Goal: Contribute content: Contribute content

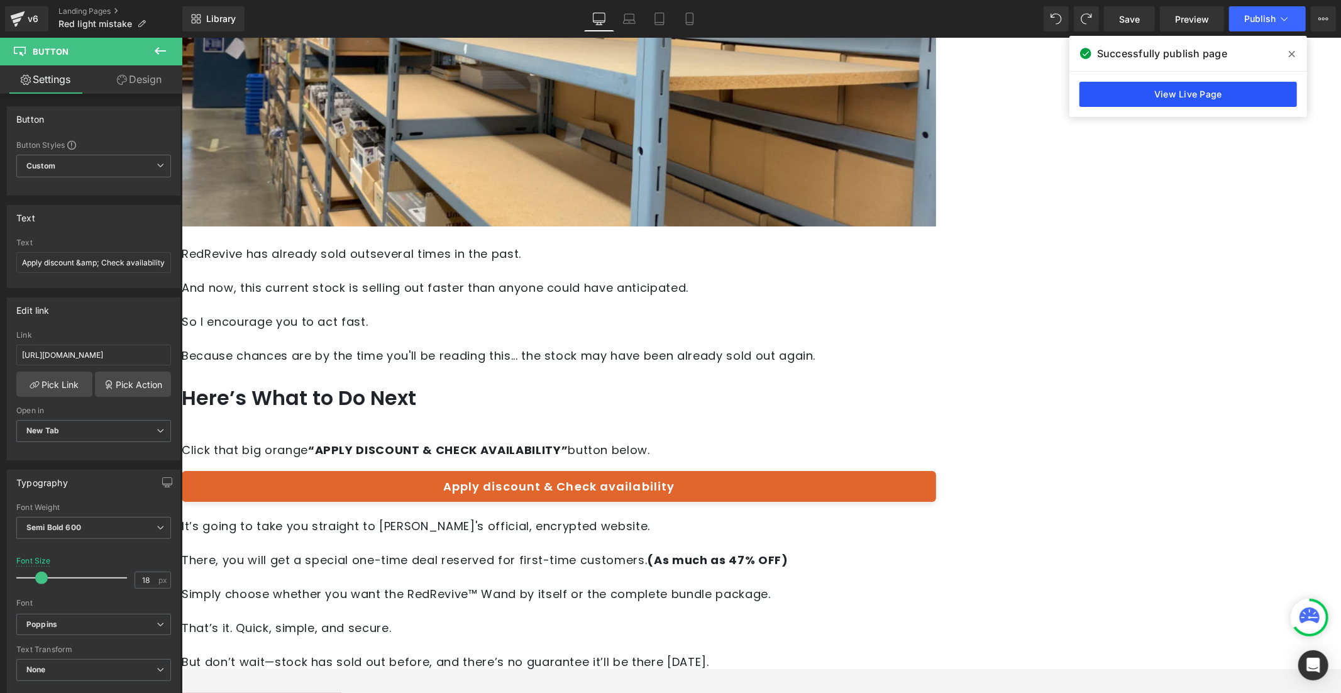
click at [1192, 87] on link "View Live Page" at bounding box center [1189, 94] width 218 height 25
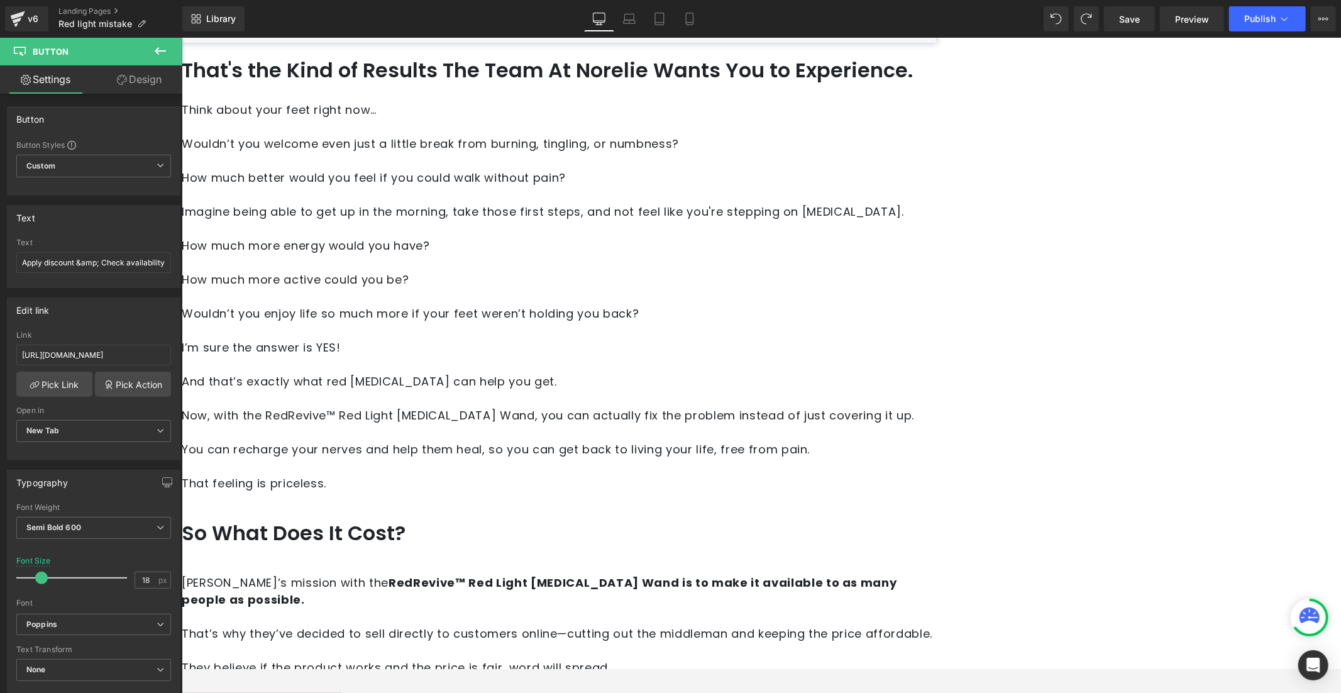
scroll to position [4363, 0]
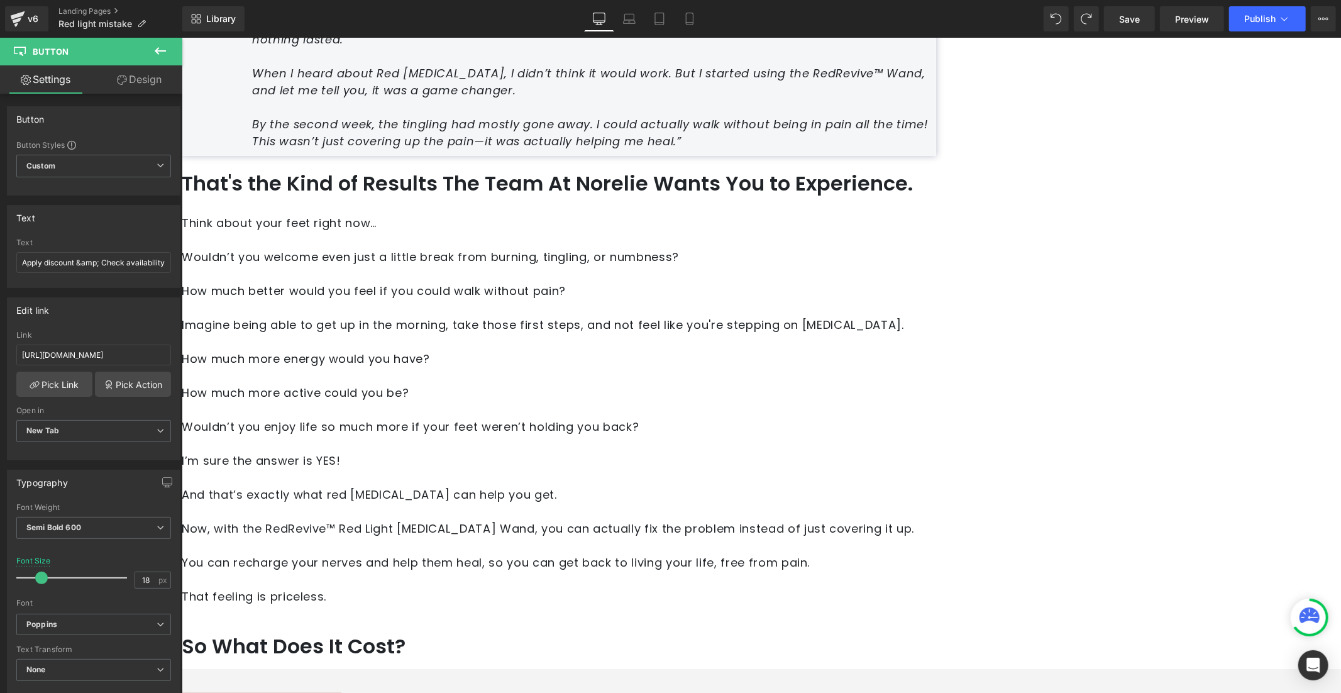
drag, startPoint x: 463, startPoint y: 490, endPoint x: 414, endPoint y: 433, distance: 75.3
click at [463, 633] on h2 "So What Does It Cost?" at bounding box center [558, 646] width 755 height 26
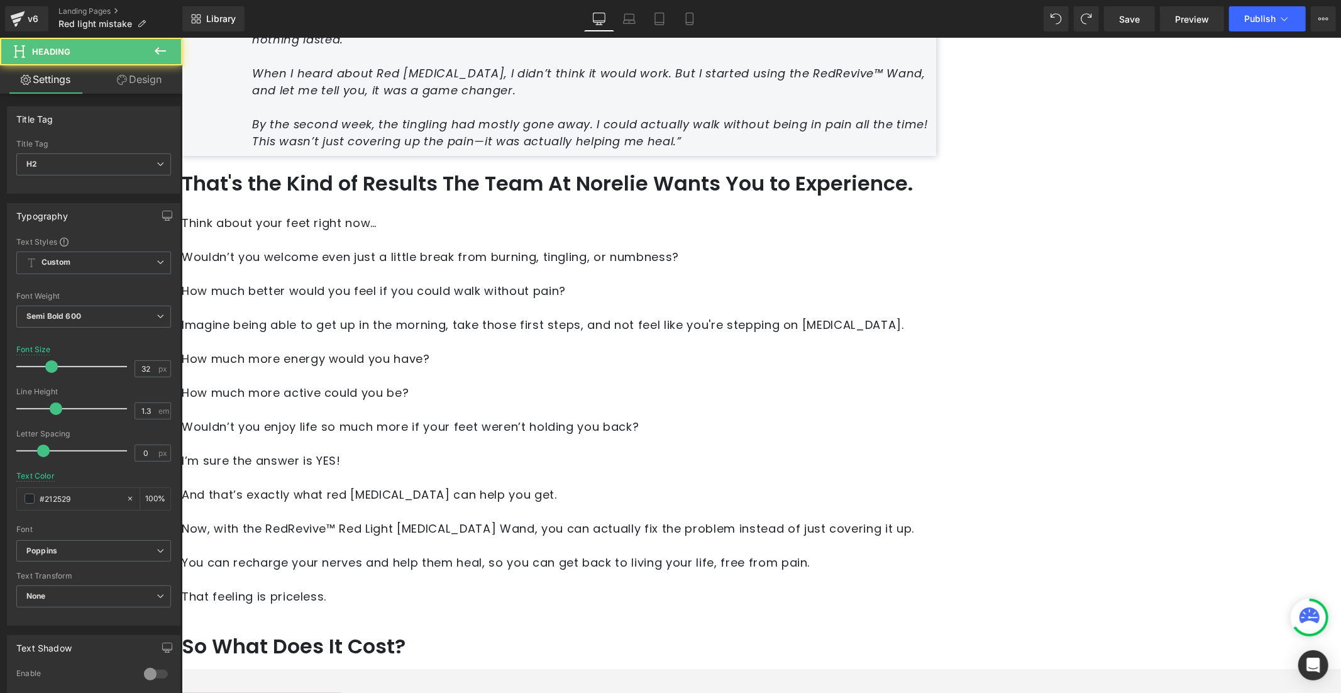
click at [125, 82] on icon at bounding box center [122, 80] width 10 height 10
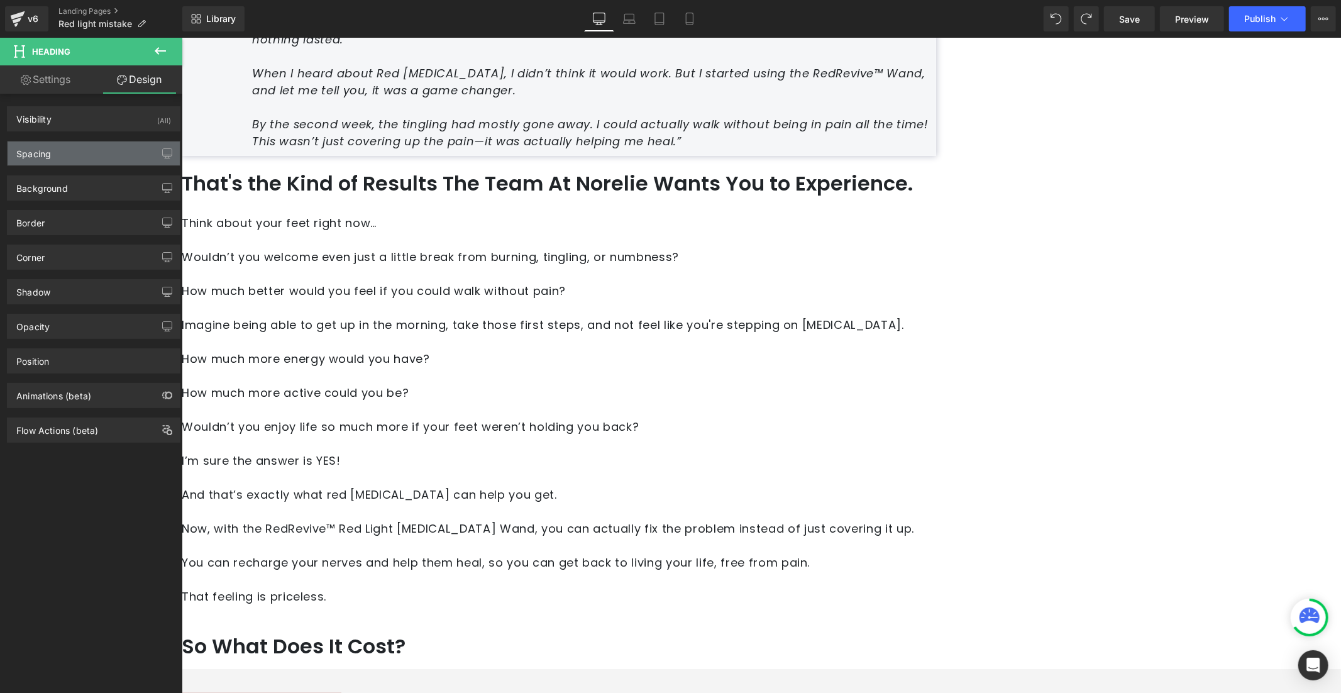
click at [84, 162] on div "Spacing" at bounding box center [94, 153] width 172 height 24
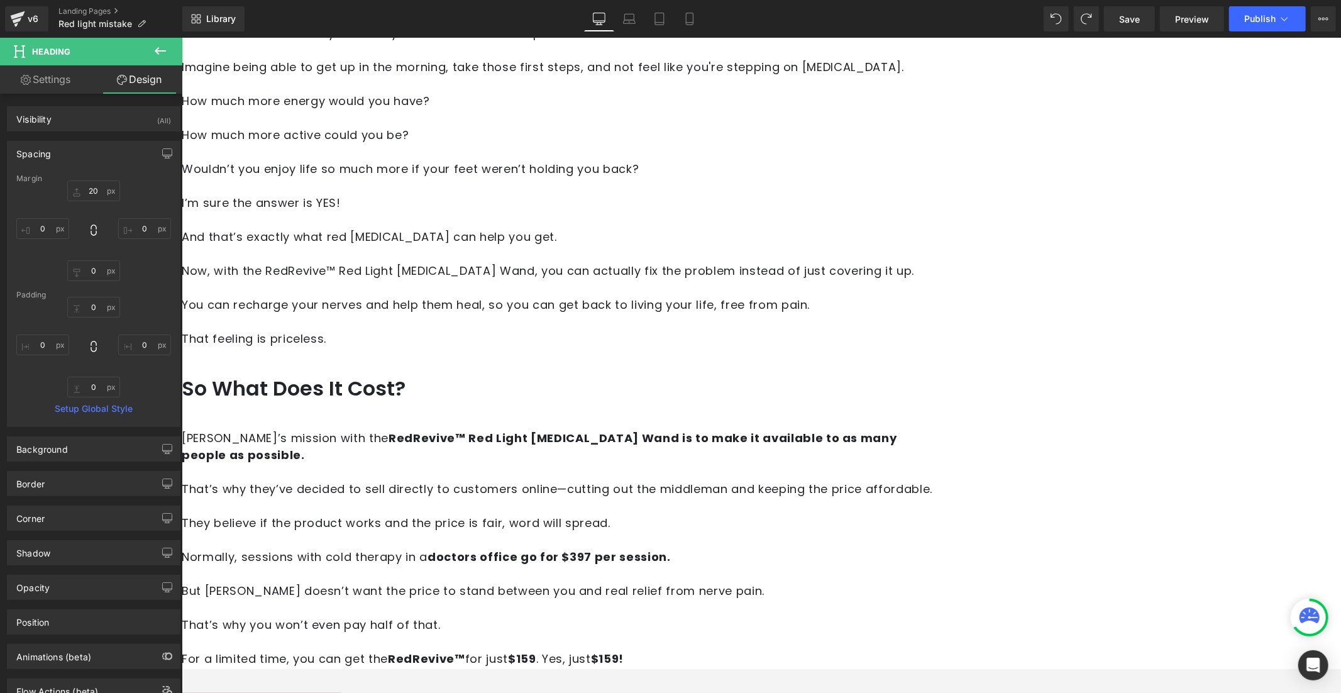
scroll to position [4698, 0]
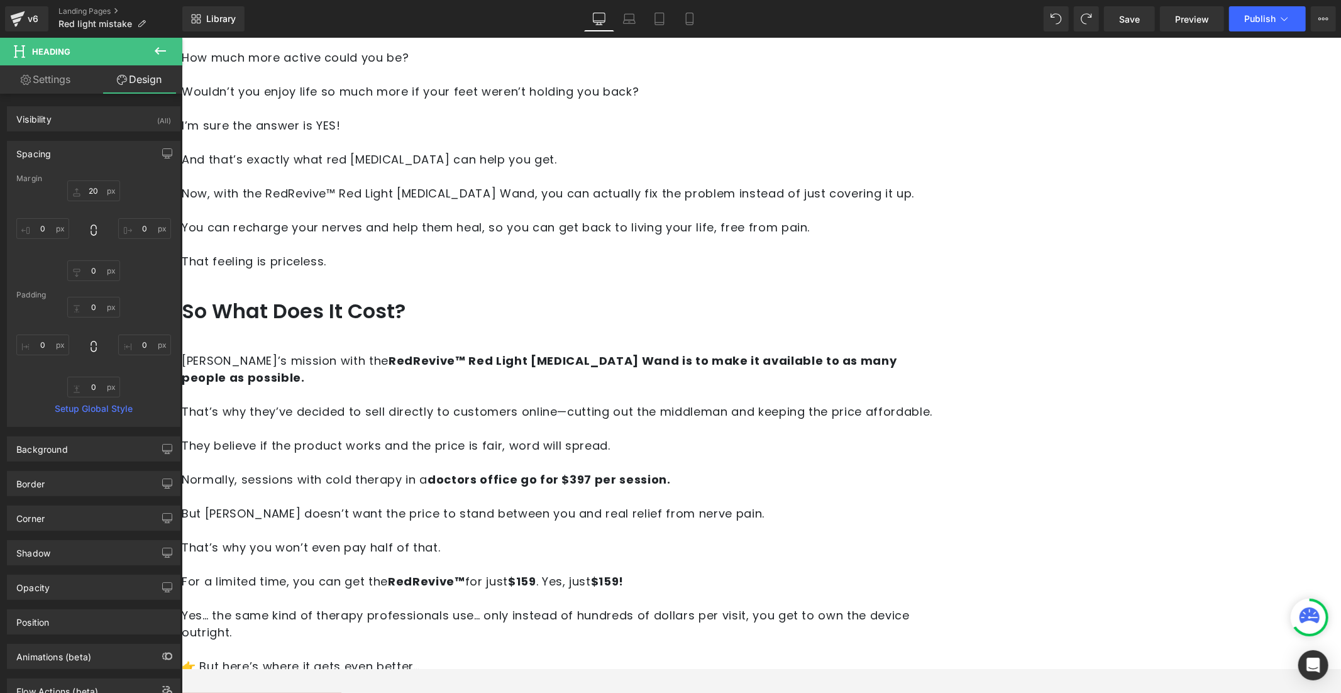
click at [477, 297] on h2 "So What Does It Cost?" at bounding box center [558, 310] width 755 height 26
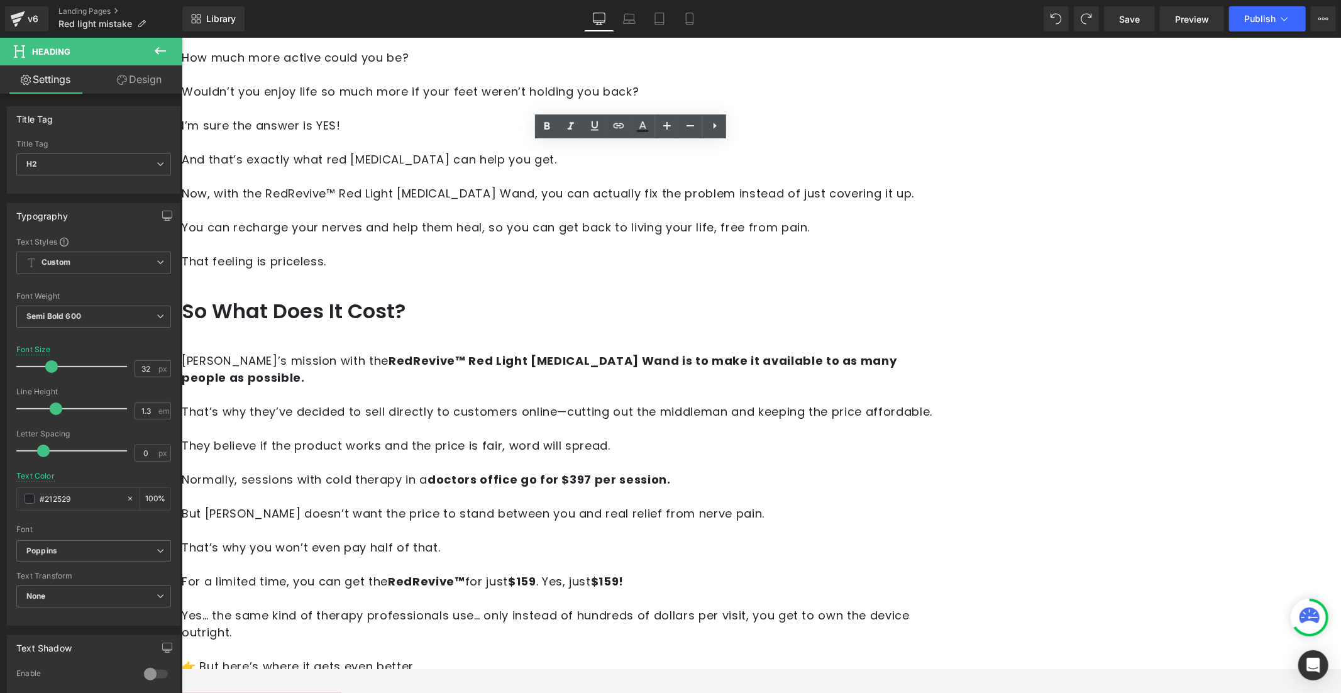
click at [145, 77] on link "Design" at bounding box center [139, 79] width 91 height 28
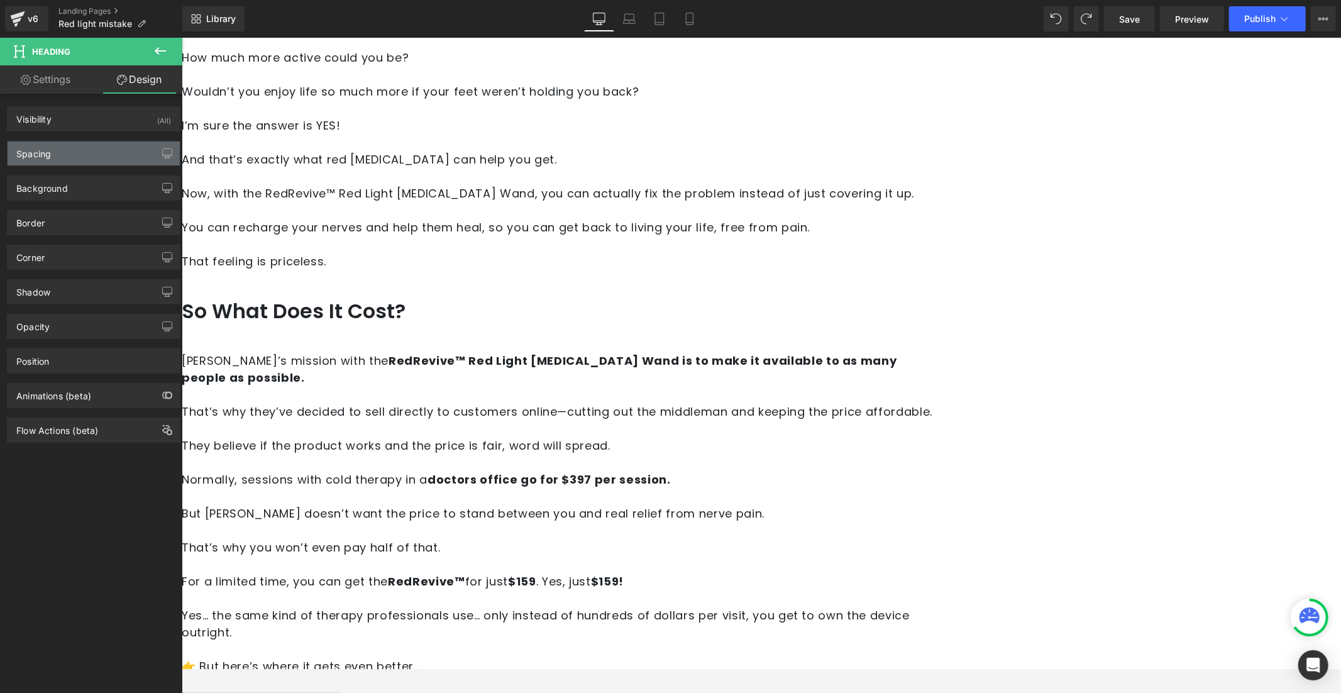
click at [113, 150] on div "Spacing" at bounding box center [94, 153] width 172 height 24
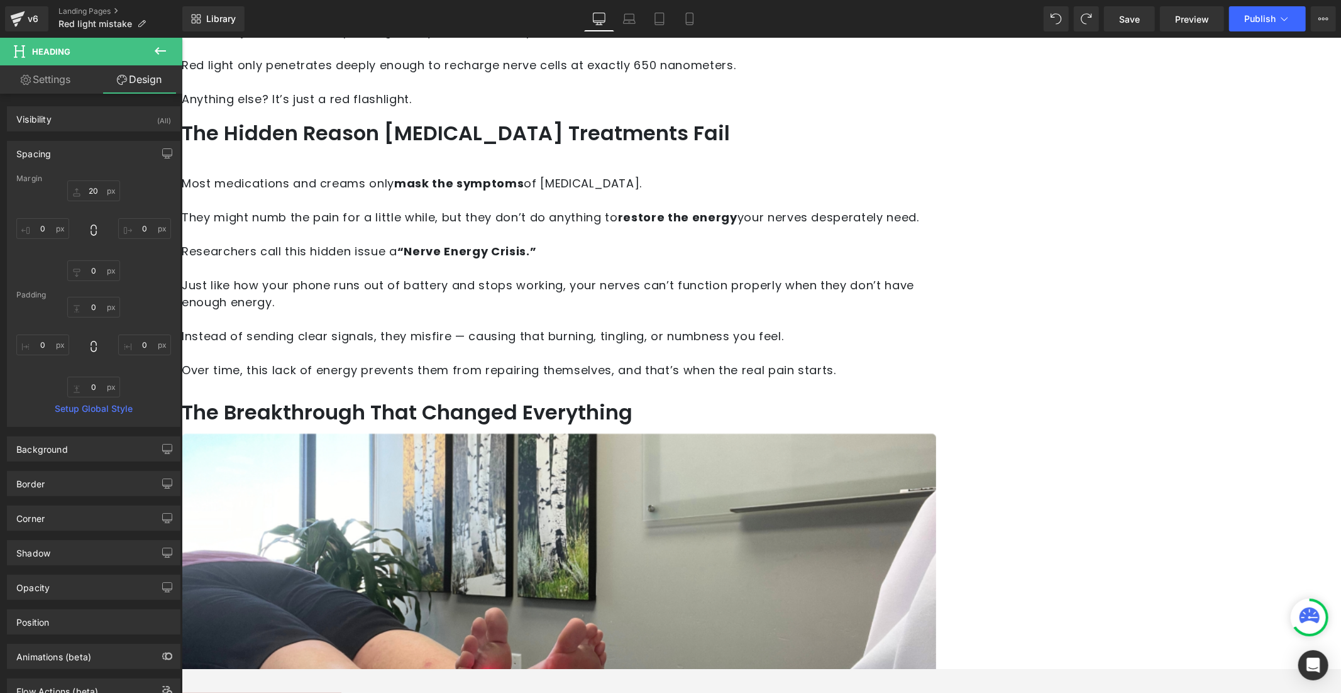
scroll to position [1294, 0]
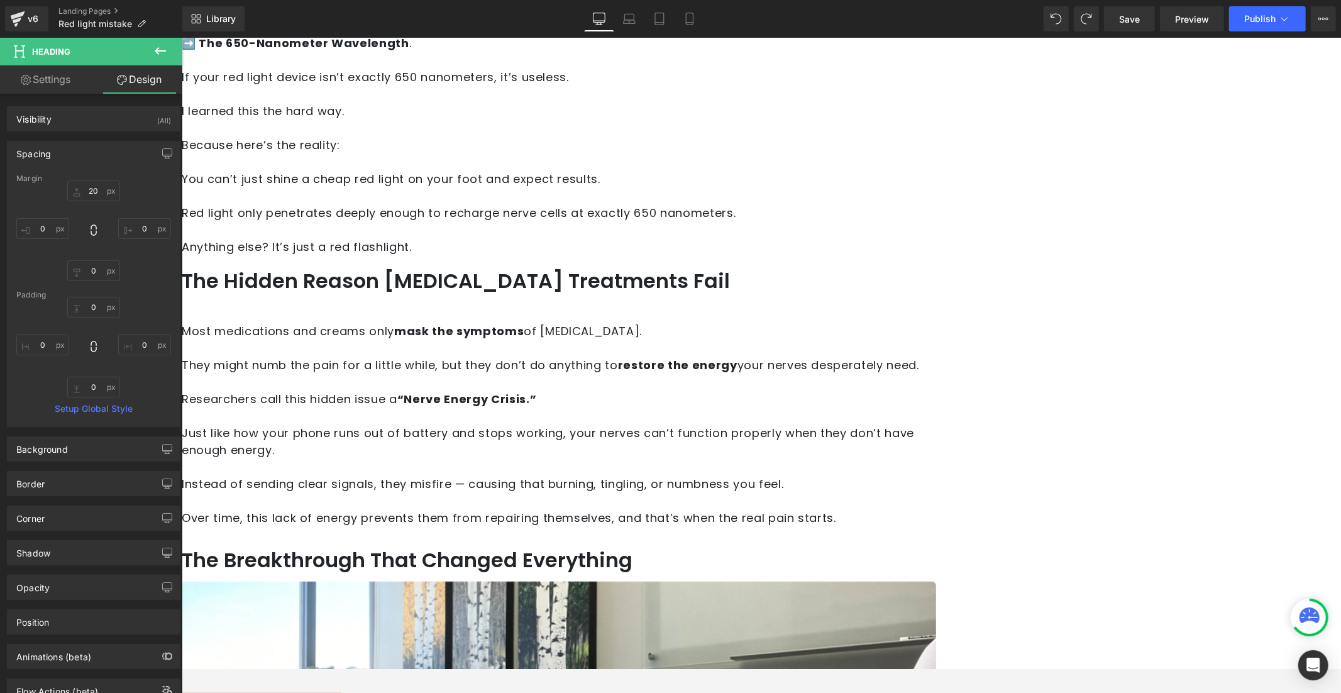
drag, startPoint x: 445, startPoint y: 526, endPoint x: 438, endPoint y: 518, distance: 11.6
click at [445, 509] on p at bounding box center [558, 500] width 755 height 17
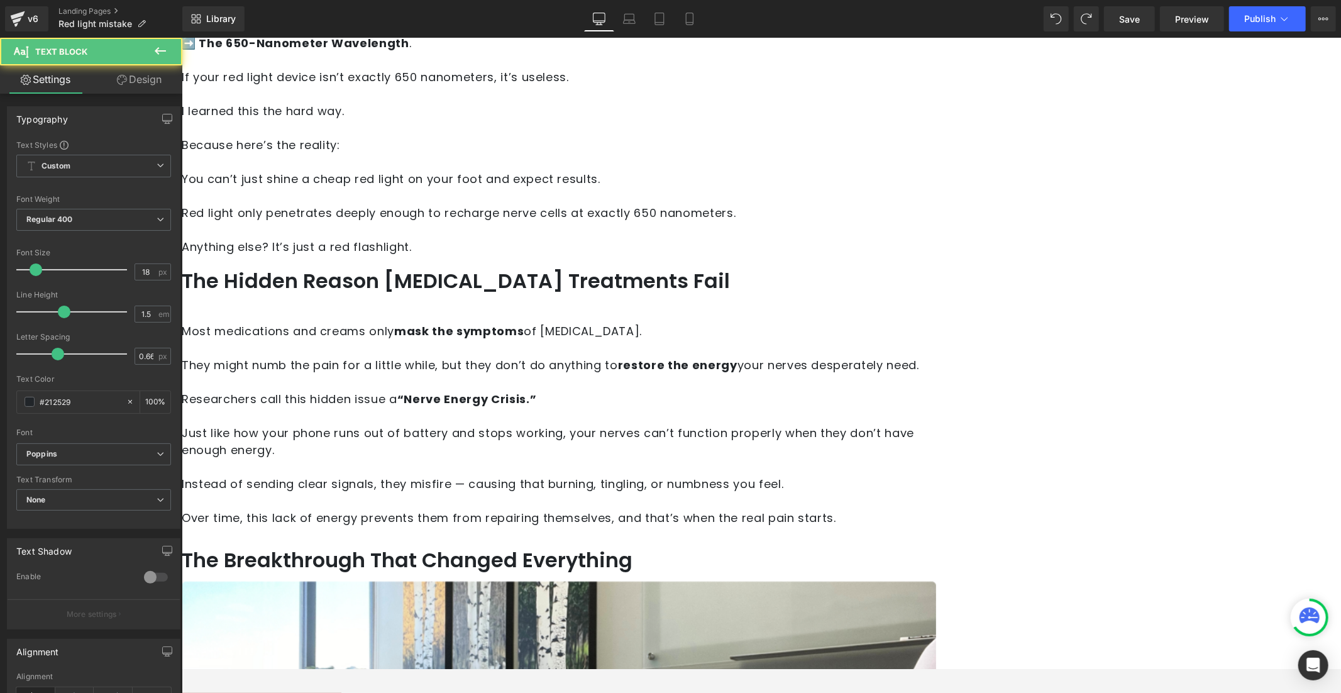
click at [126, 86] on link "Design" at bounding box center [139, 79] width 91 height 28
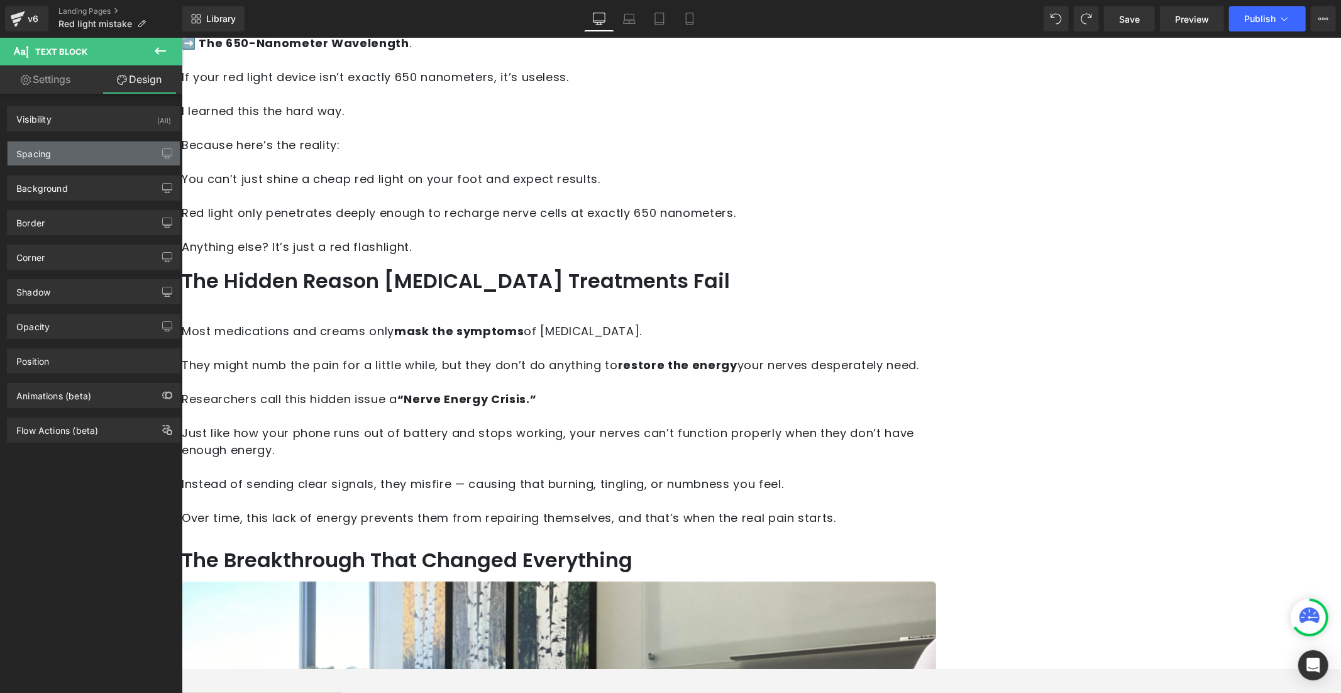
click at [101, 163] on div "Spacing" at bounding box center [94, 153] width 172 height 24
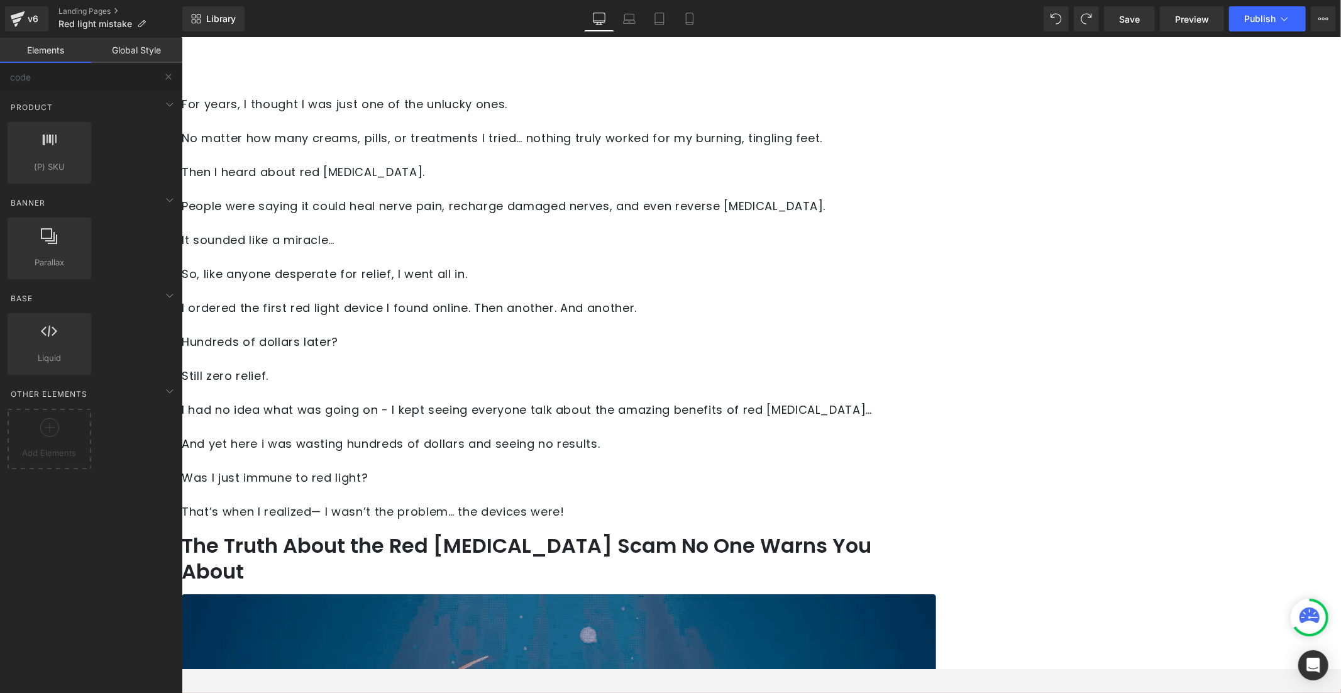
scroll to position [382, 0]
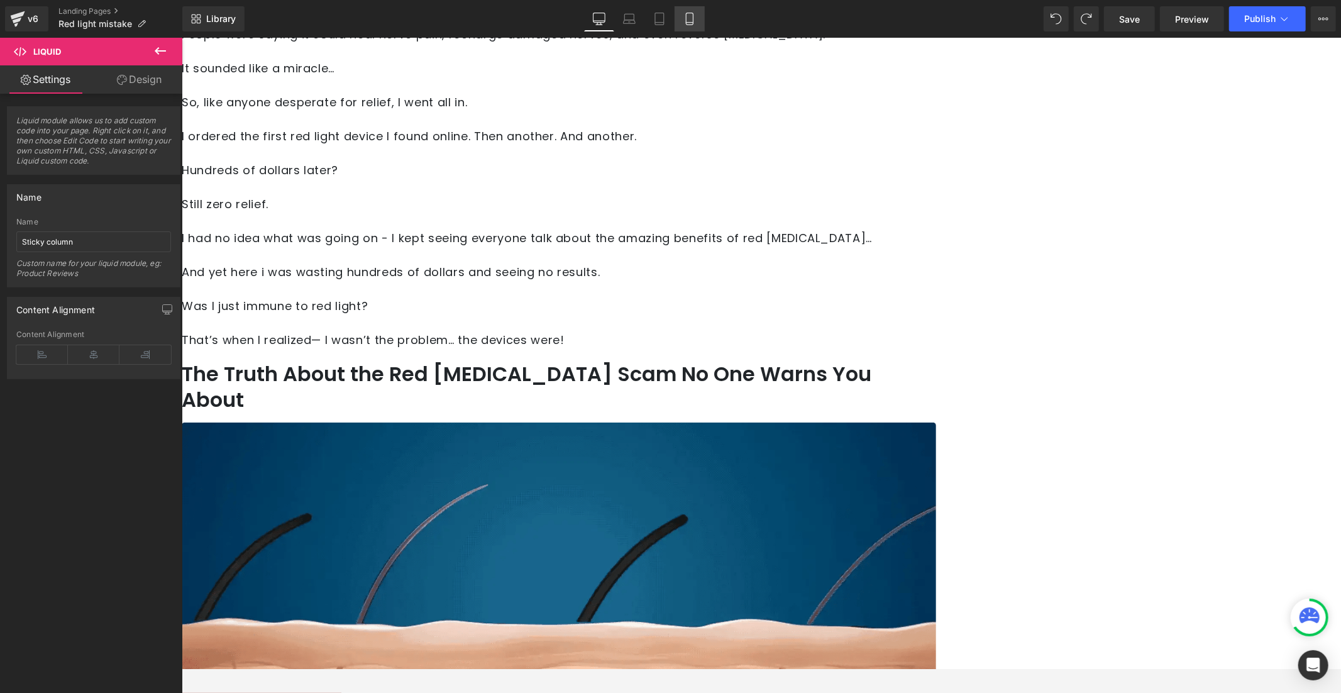
click at [691, 17] on icon at bounding box center [690, 19] width 13 height 13
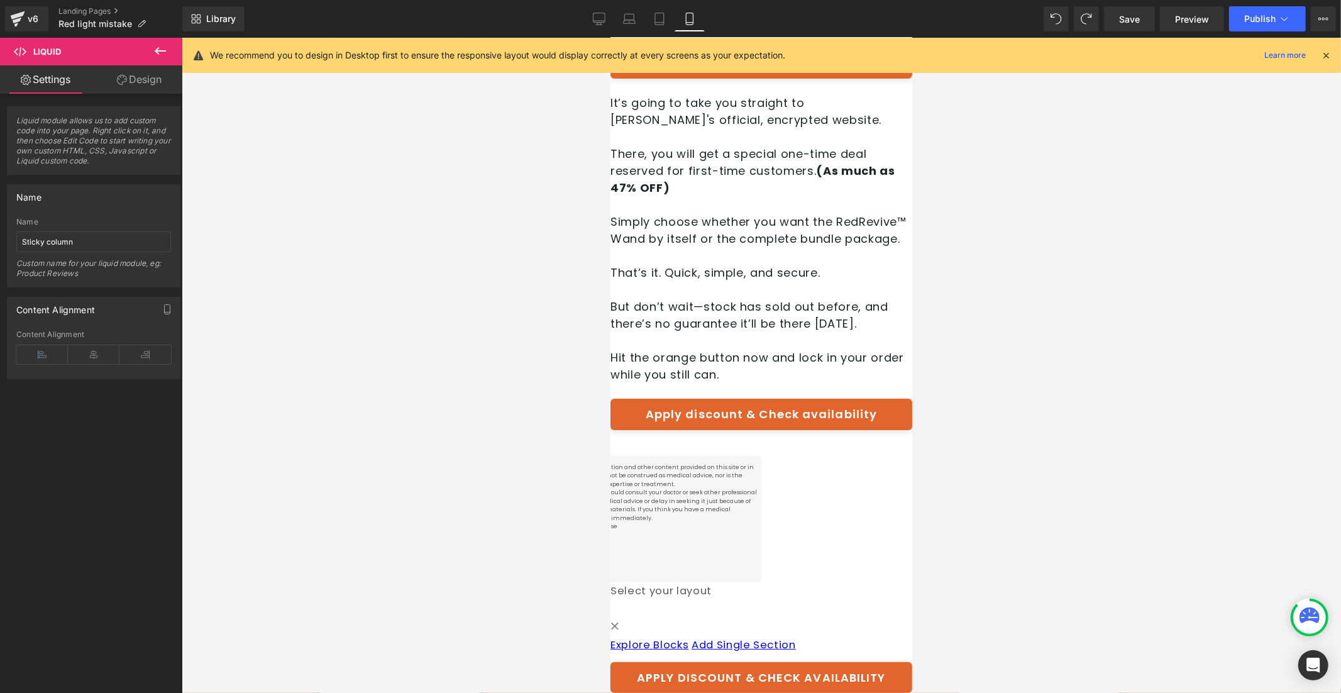
scroll to position [8152, 0]
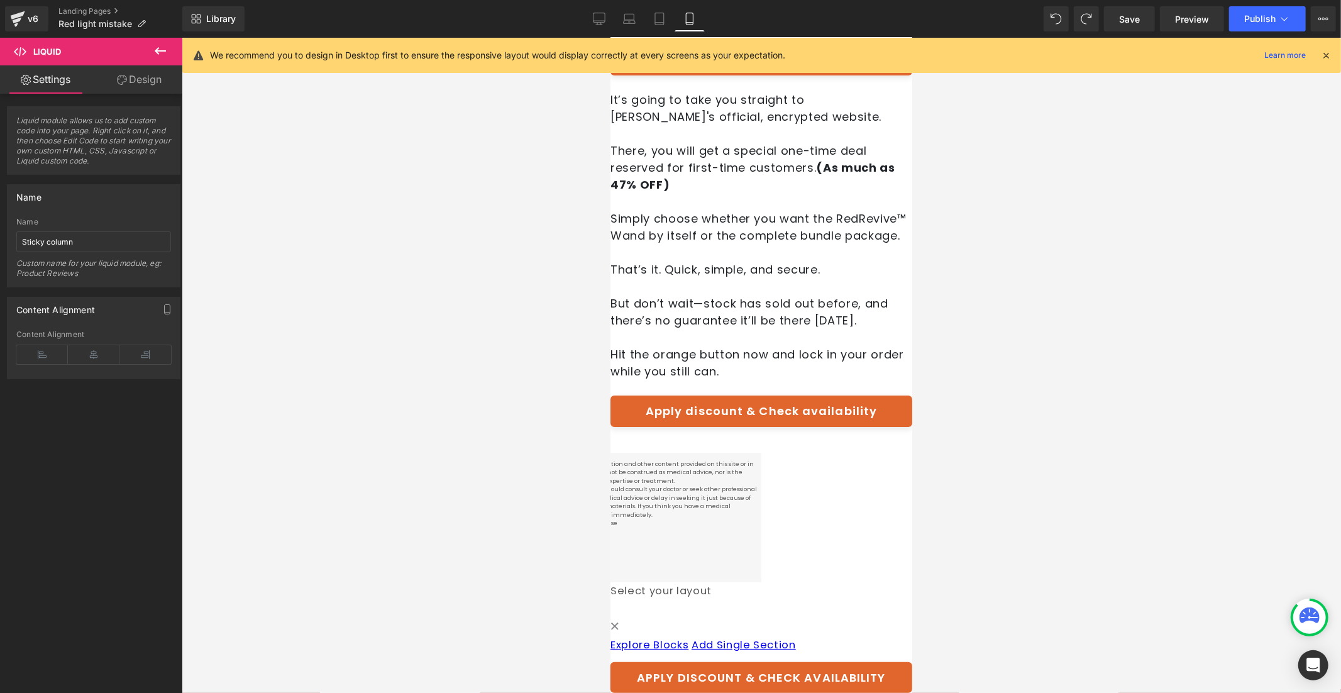
click at [660, 676] on link "APPLY DISCOUNT & CHECK AVAILABILITY" at bounding box center [761, 677] width 302 height 31
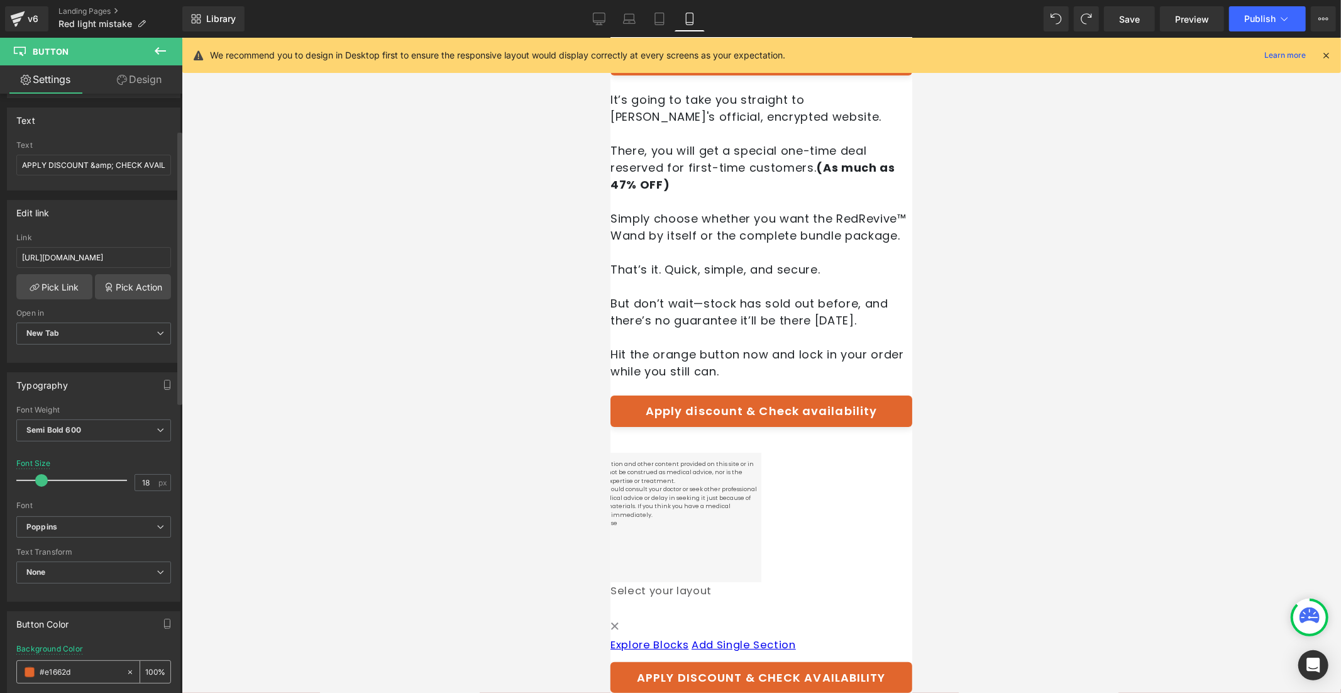
scroll to position [0, 0]
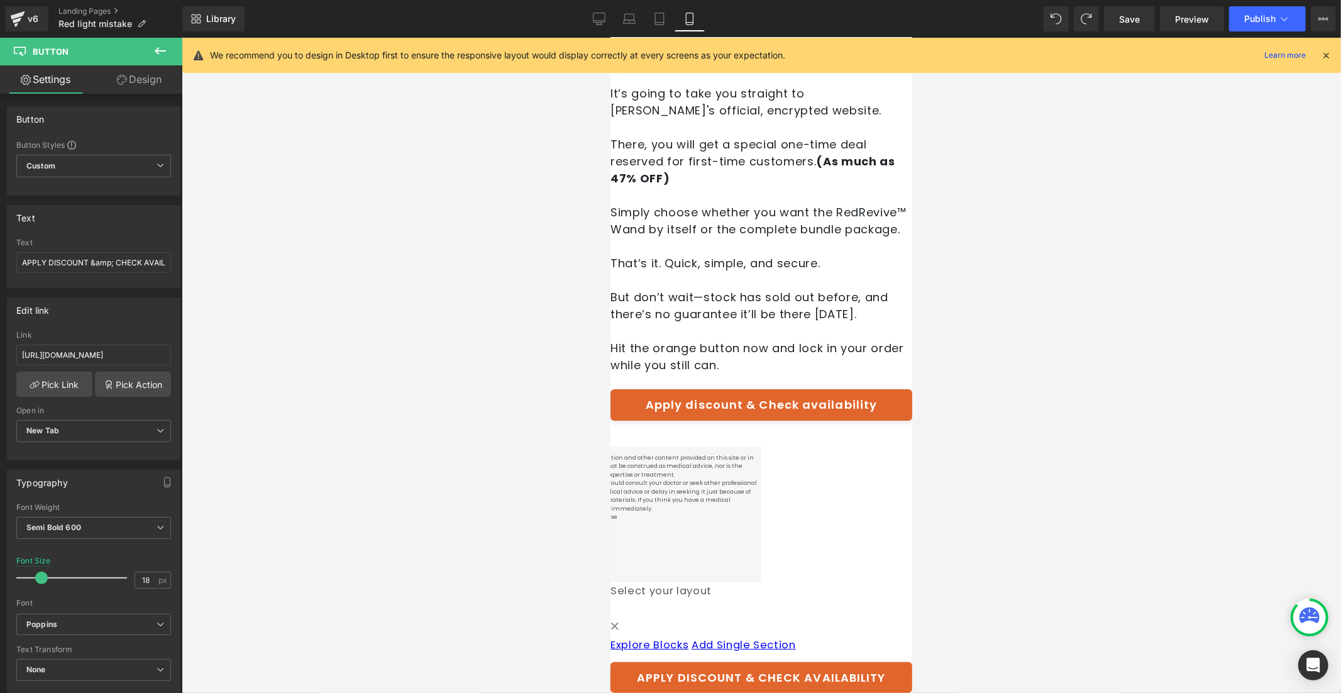
click at [702, 389] on link "Apply discount & Check availability" at bounding box center [761, 404] width 302 height 31
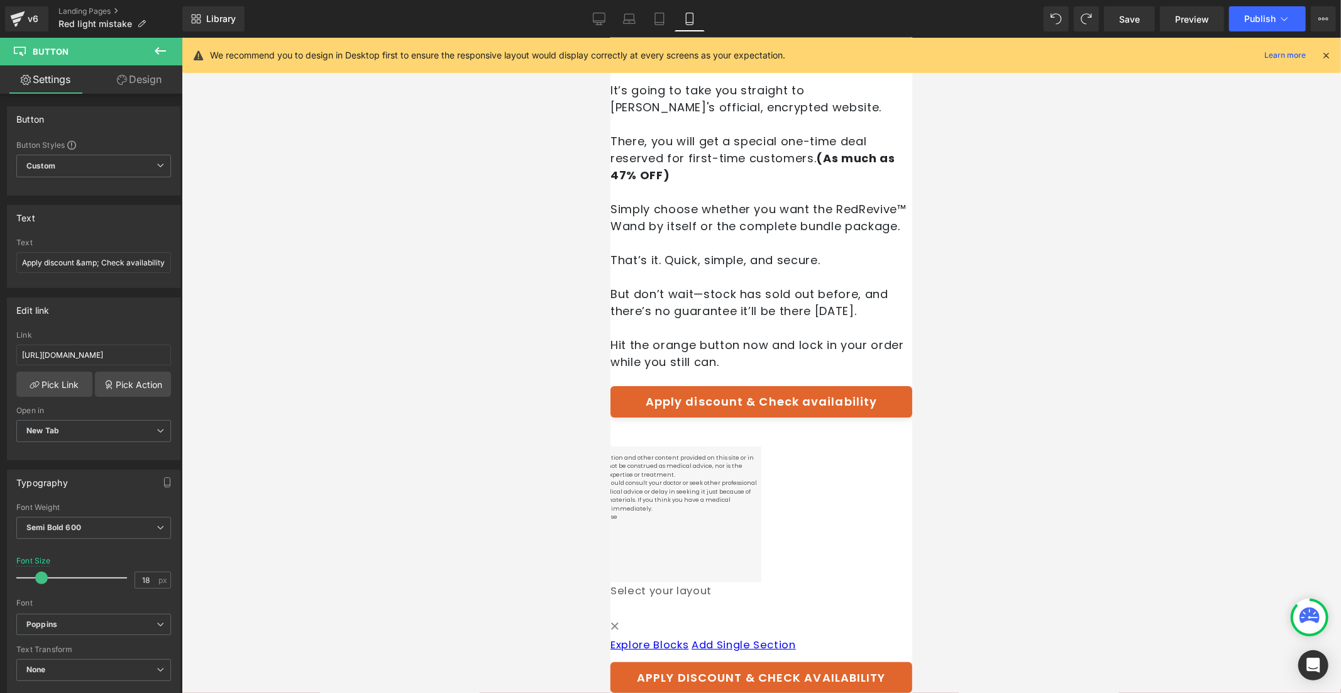
click at [748, 675] on link "APPLY DISCOUNT & CHECK AVAILABILITY" at bounding box center [761, 677] width 302 height 31
click at [87, 357] on input "https://norelie.co/products/kneerelief" at bounding box center [93, 355] width 155 height 21
type input "[URL][DOMAIN_NAME]"
click at [694, 433] on div "Liquid" at bounding box center [761, 433] width 302 height 0
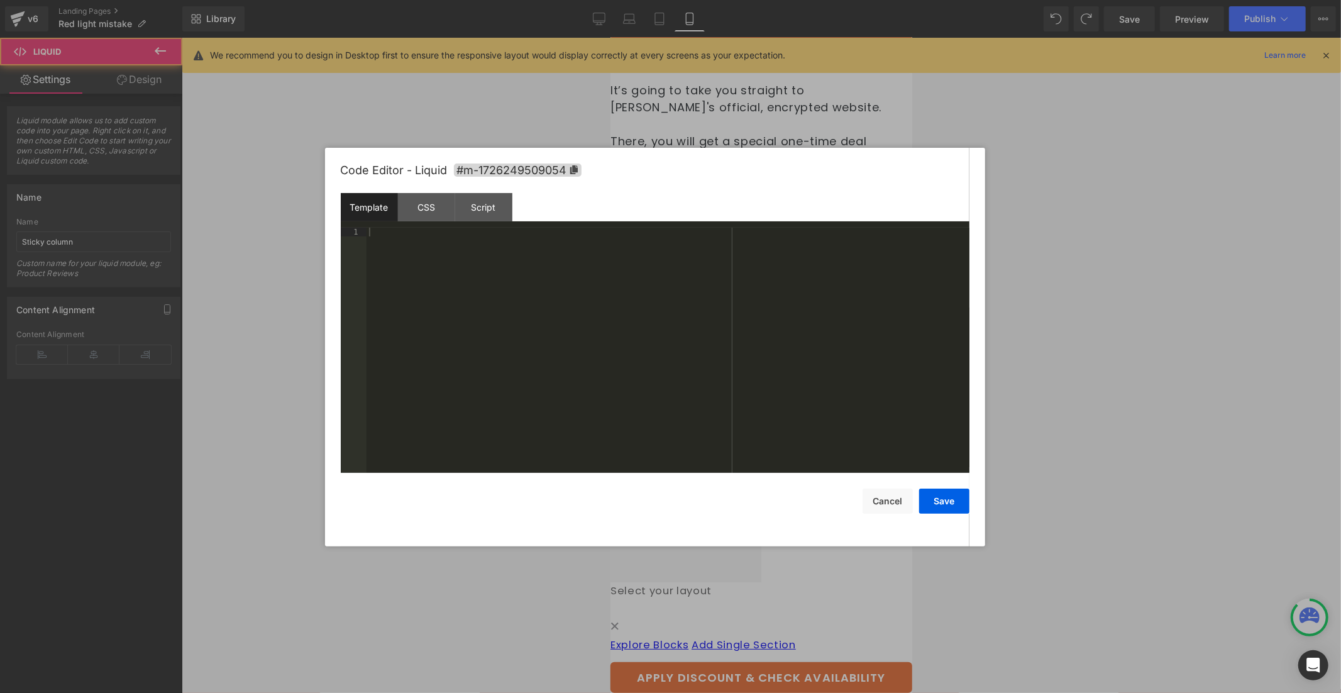
click at [765, 433] on div "Liquid" at bounding box center [761, 433] width 302 height 0
click at [423, 206] on div "CSS" at bounding box center [426, 207] width 57 height 28
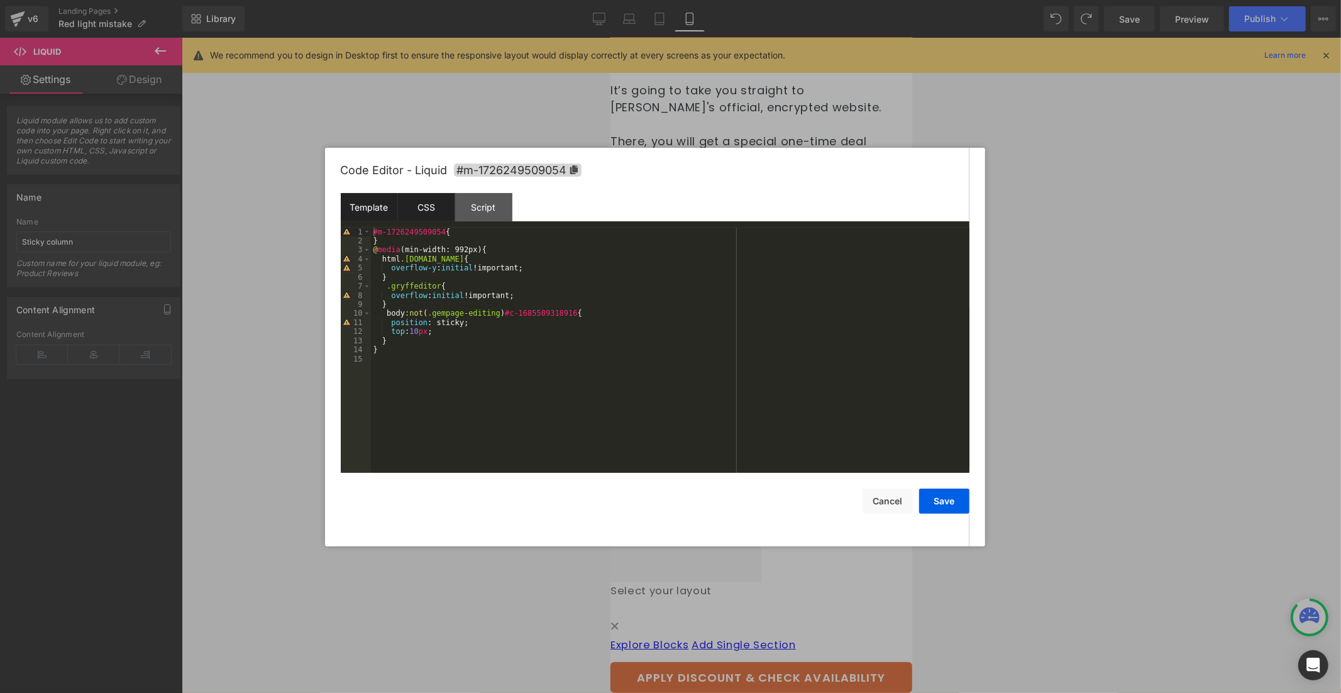
click at [367, 197] on div "Template" at bounding box center [369, 207] width 57 height 28
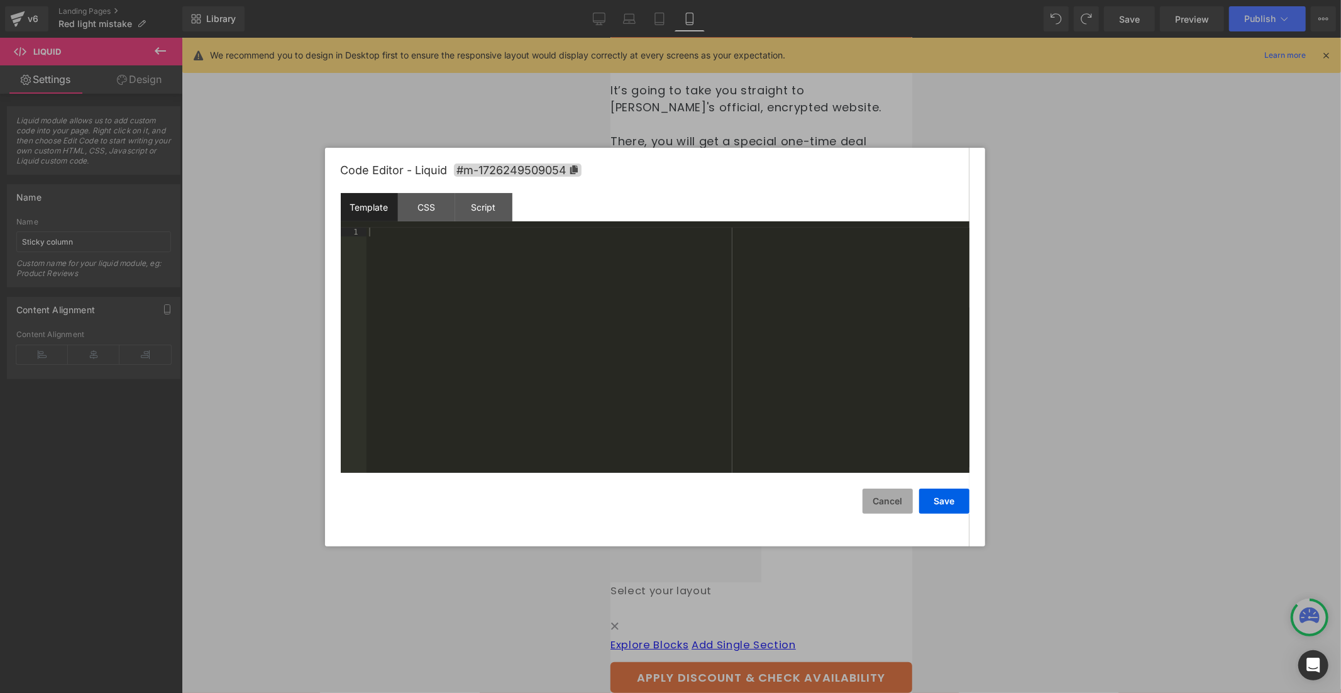
click at [885, 494] on button "Cancel" at bounding box center [888, 501] width 50 height 25
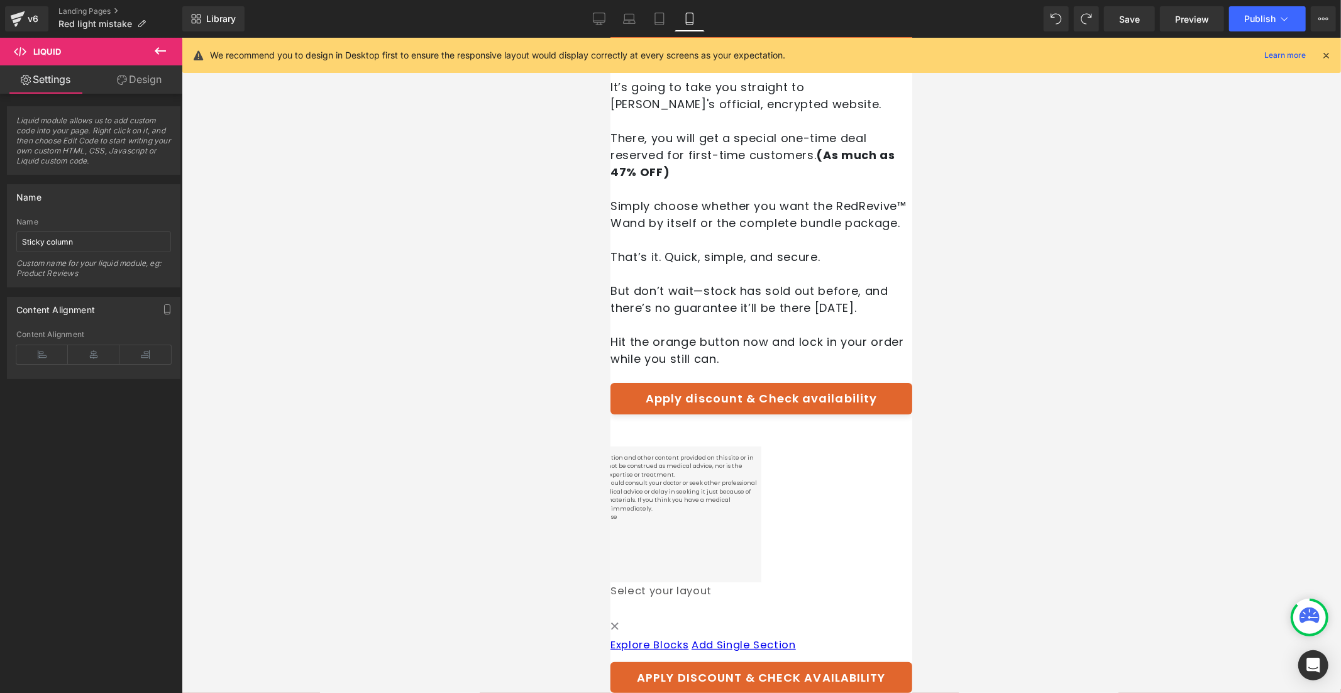
scroll to position [8152, 0]
click at [1255, 19] on span "Publish" at bounding box center [1260, 19] width 31 height 10
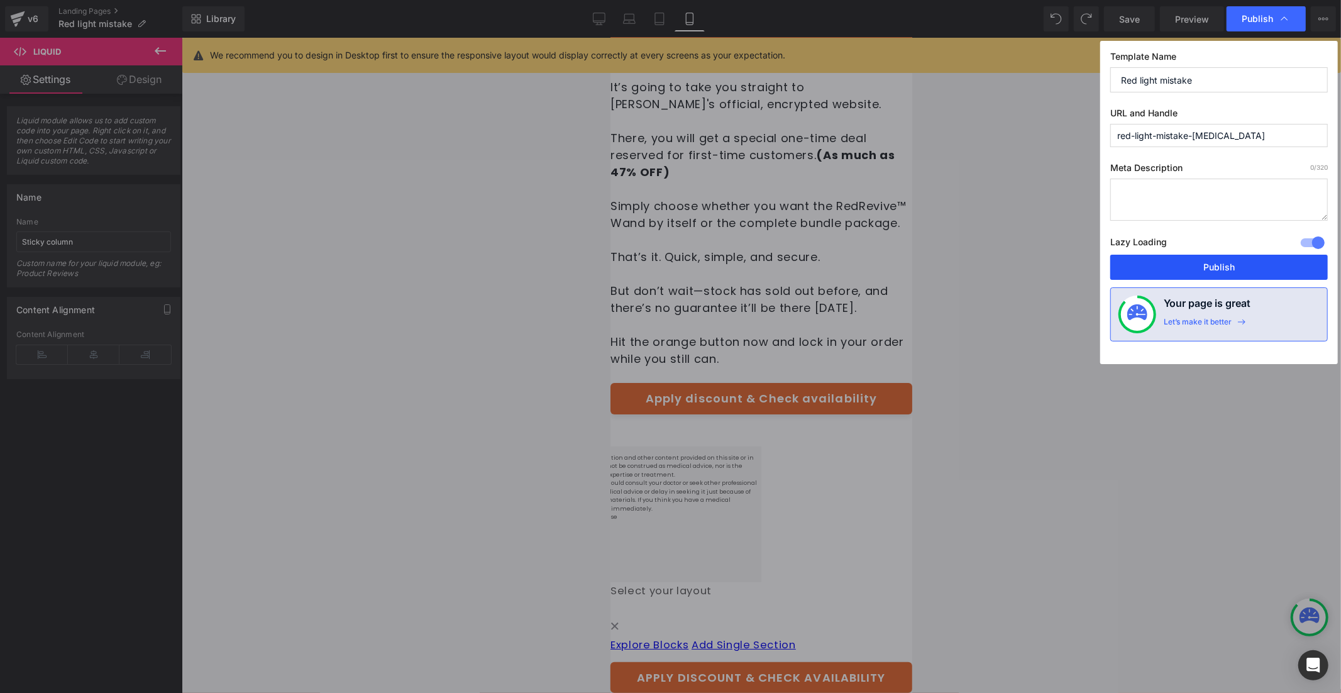
click at [1214, 269] on button "Publish" at bounding box center [1220, 267] width 218 height 25
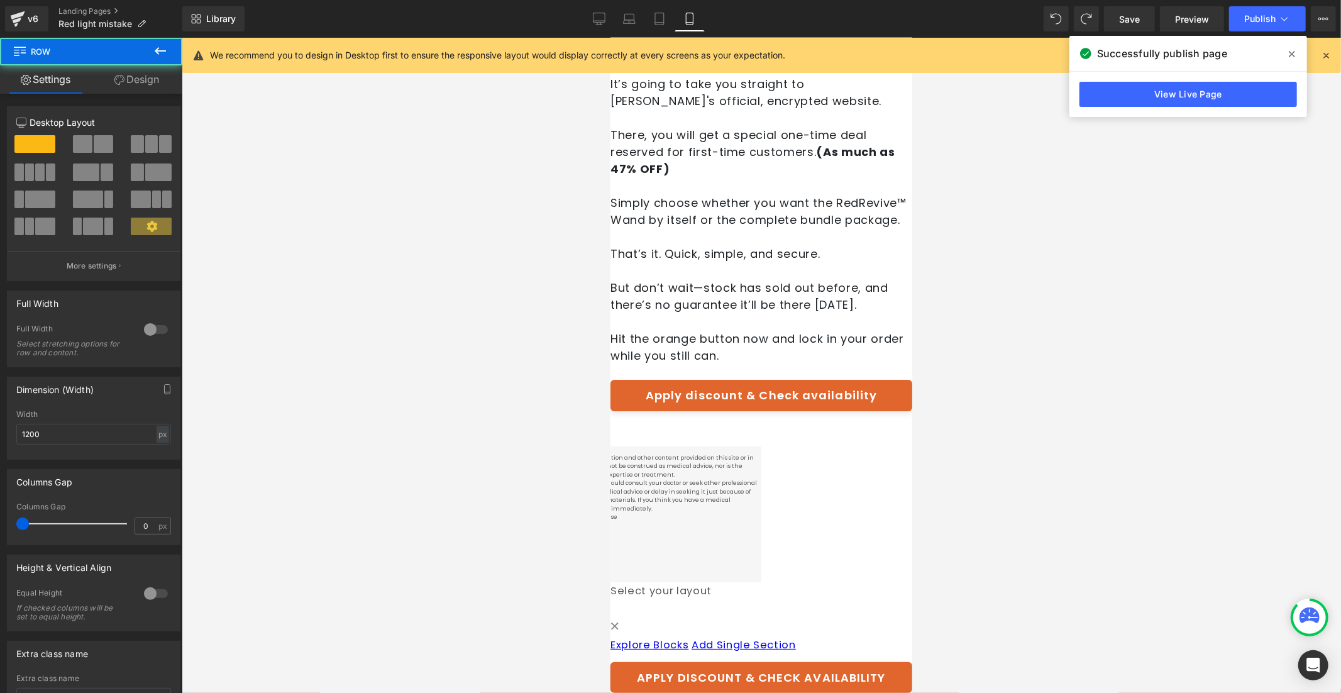
click at [774, 427] on div at bounding box center [761, 428] width 302 height 3
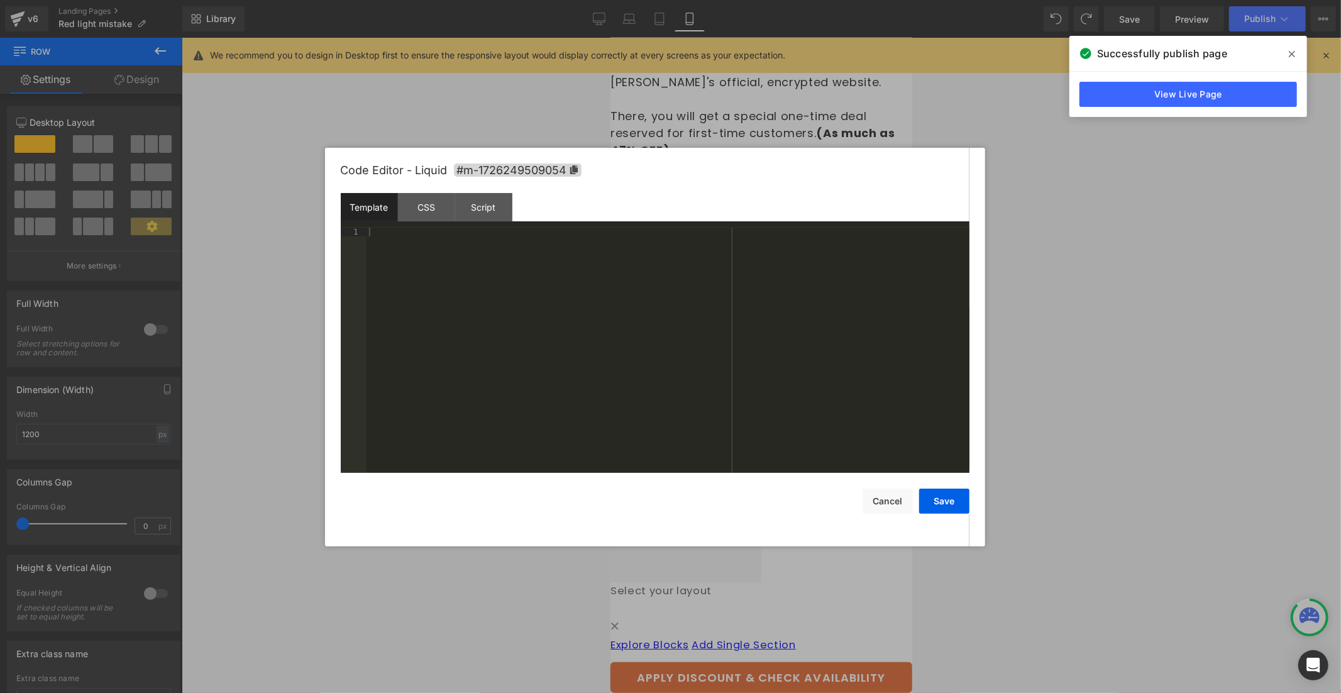
click at [610, 37] on icon at bounding box center [610, 37] width 0 height 0
click at [436, 197] on div "CSS" at bounding box center [426, 207] width 57 height 28
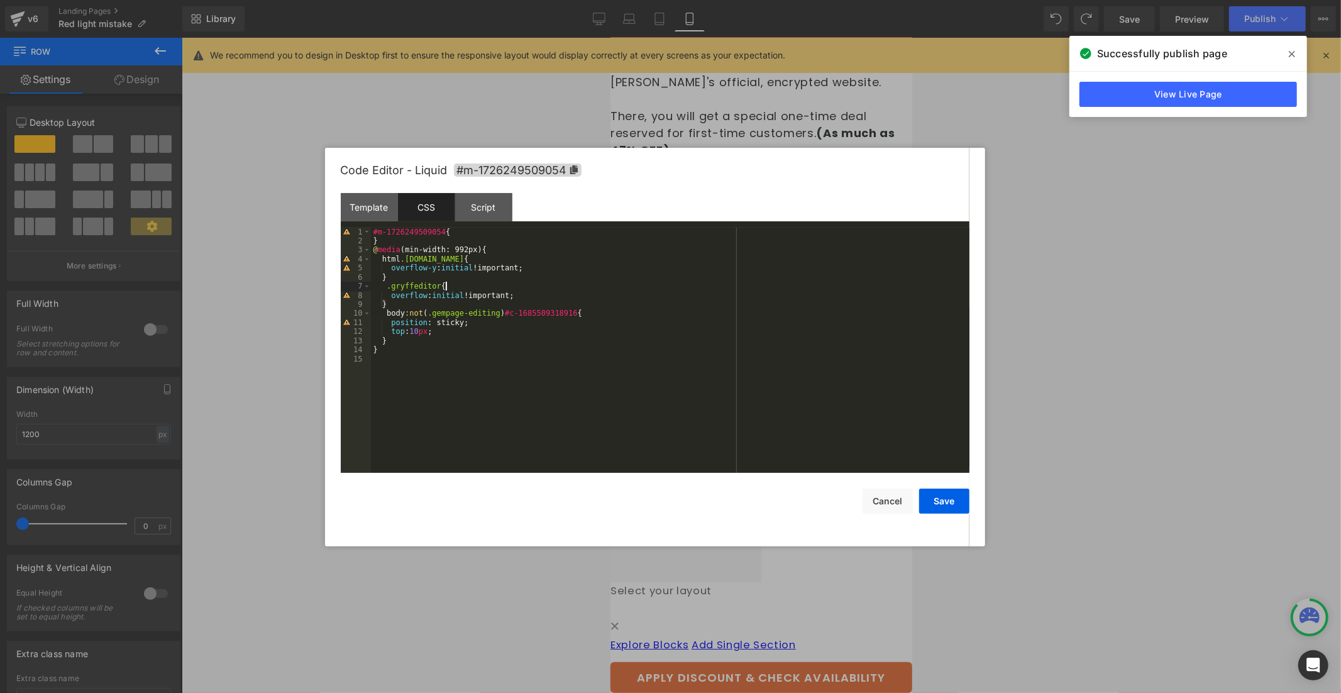
click at [459, 284] on div "#m-1726249509054 { } @ media (min-width: 992px) { html .gemapp.video { overflow…" at bounding box center [670, 360] width 599 height 264
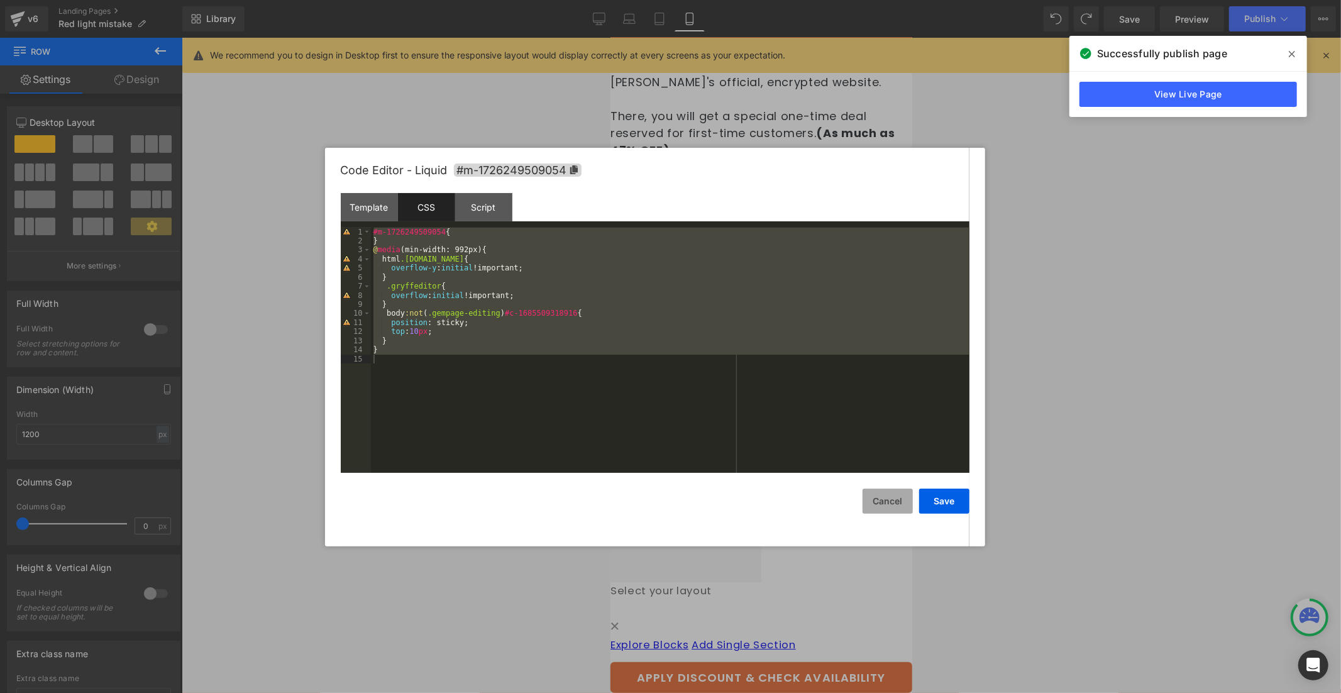
click at [880, 505] on button "Cancel" at bounding box center [888, 501] width 50 height 25
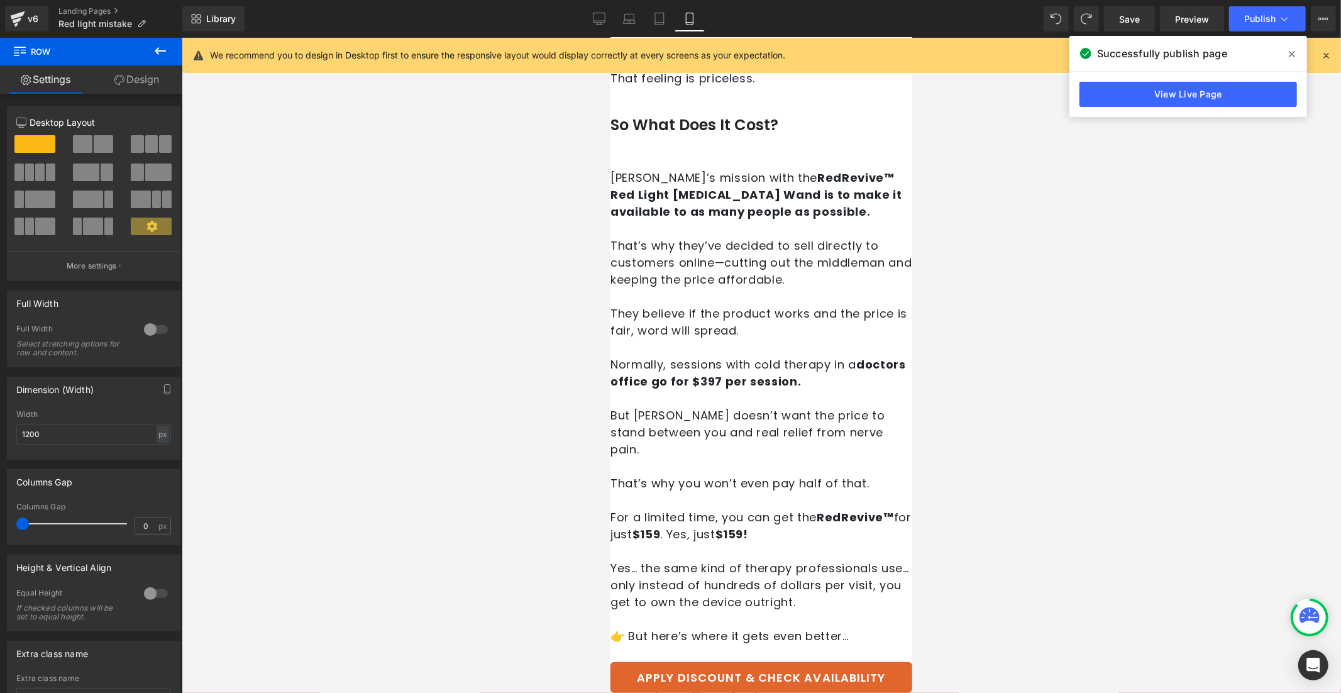
scroll to position [4986, 0]
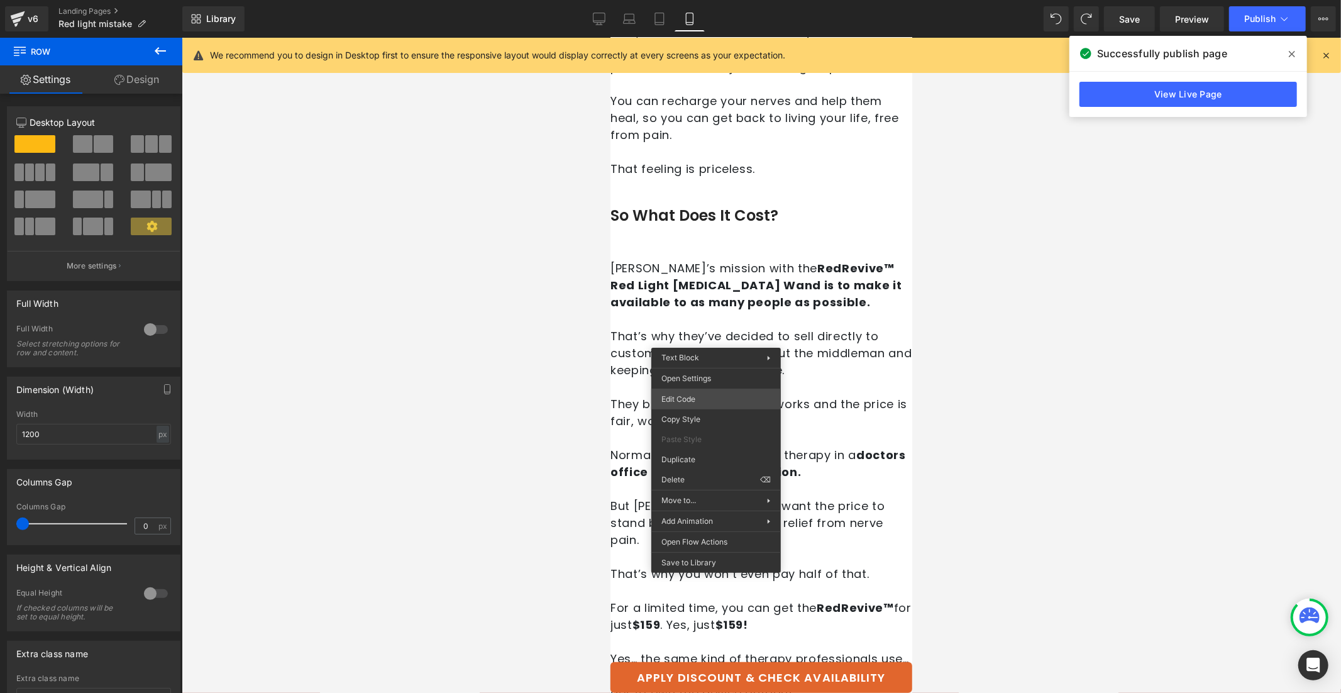
click at [732, 0] on div "Liquid You are previewing how the will restyle your page. You can not edit Elem…" at bounding box center [670, 0] width 1341 height 0
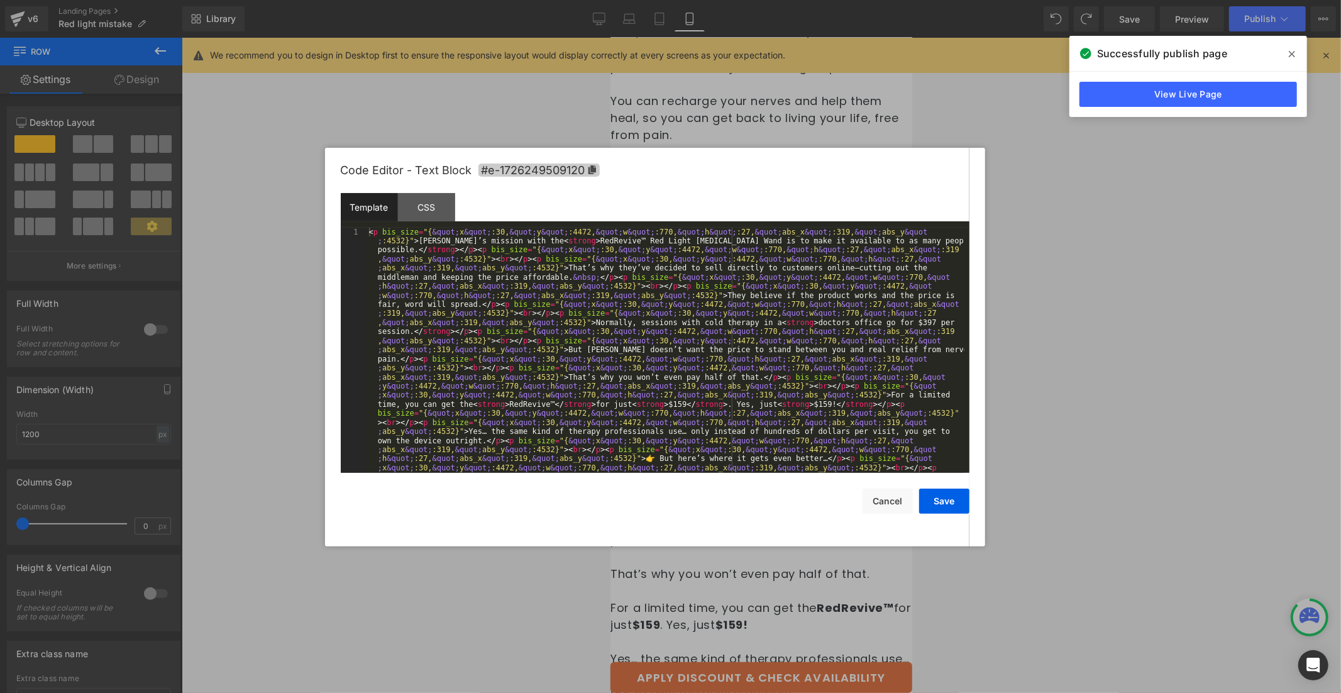
click at [588, 171] on icon at bounding box center [592, 169] width 9 height 9
click at [894, 506] on button "Cancel" at bounding box center [888, 501] width 50 height 25
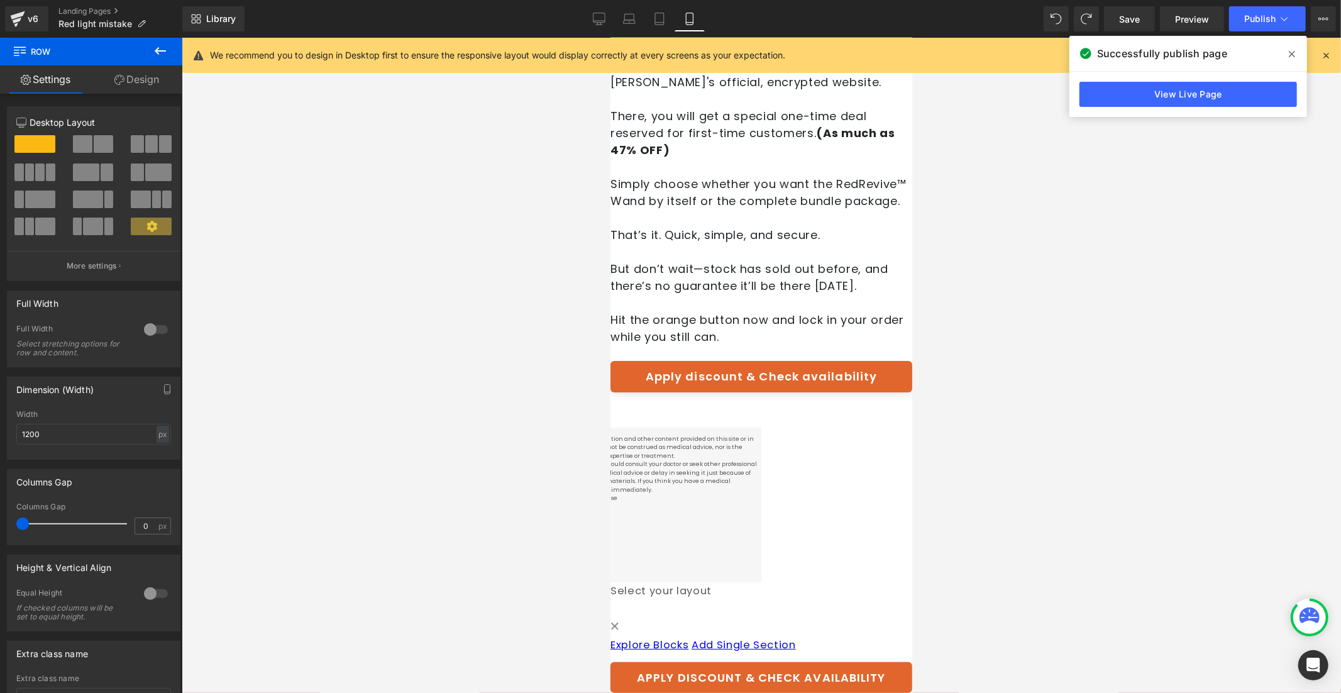
scroll to position [8145, 0]
click at [734, 408] on div "Liquid" at bounding box center [761, 408] width 302 height 0
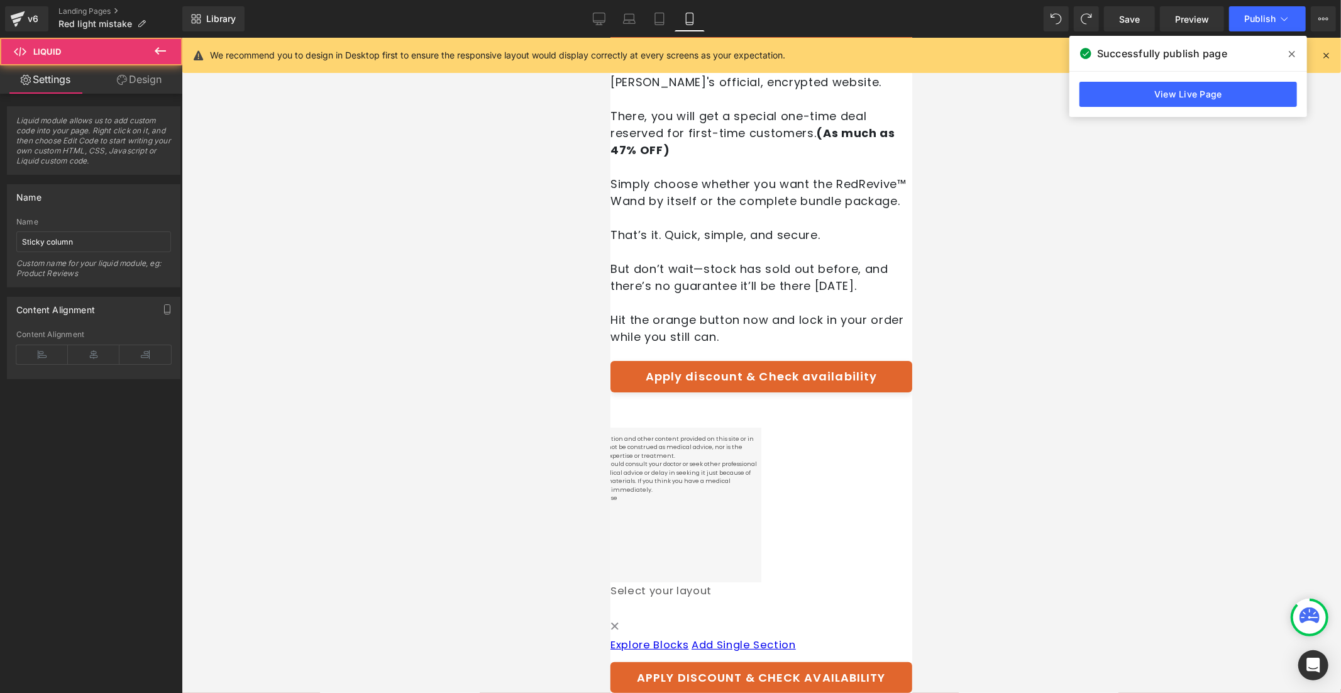
click at [769, 408] on div "Liquid" at bounding box center [761, 408] width 302 height 0
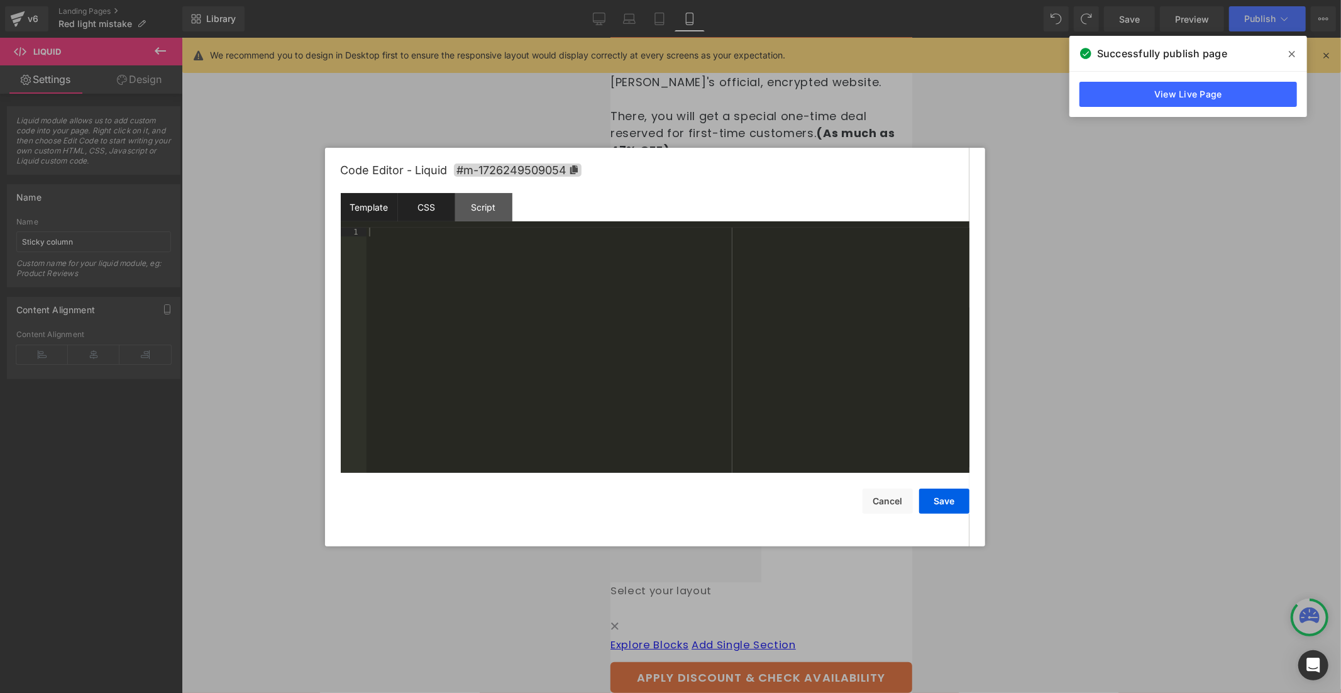
click at [429, 196] on div "CSS" at bounding box center [426, 207] width 57 height 28
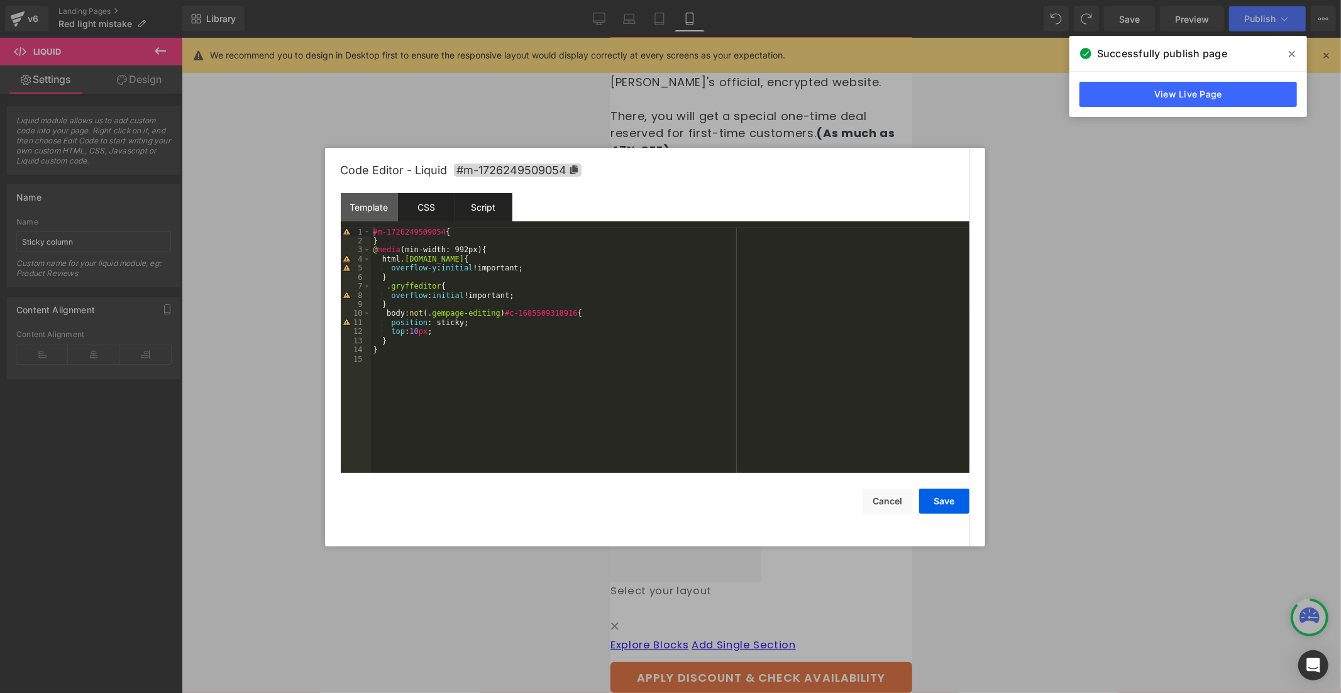
click at [484, 205] on div "Script" at bounding box center [483, 207] width 57 height 28
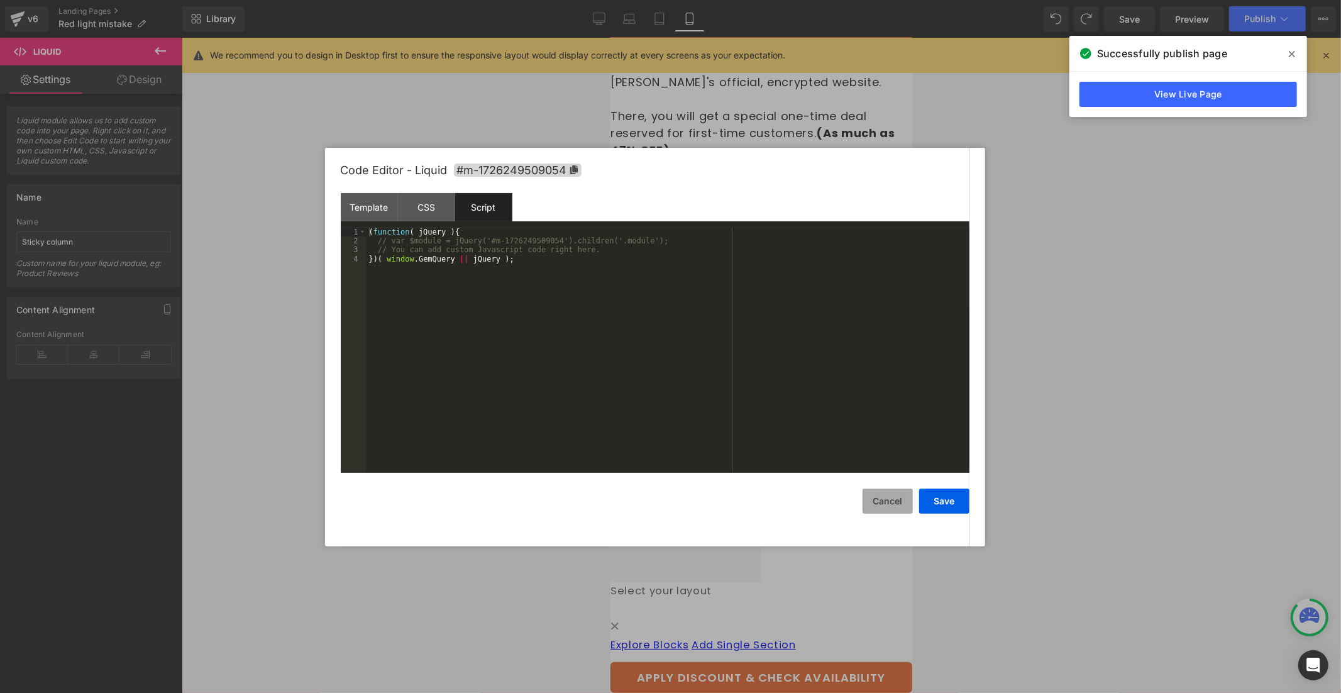
click at [873, 496] on button "Cancel" at bounding box center [888, 501] width 50 height 25
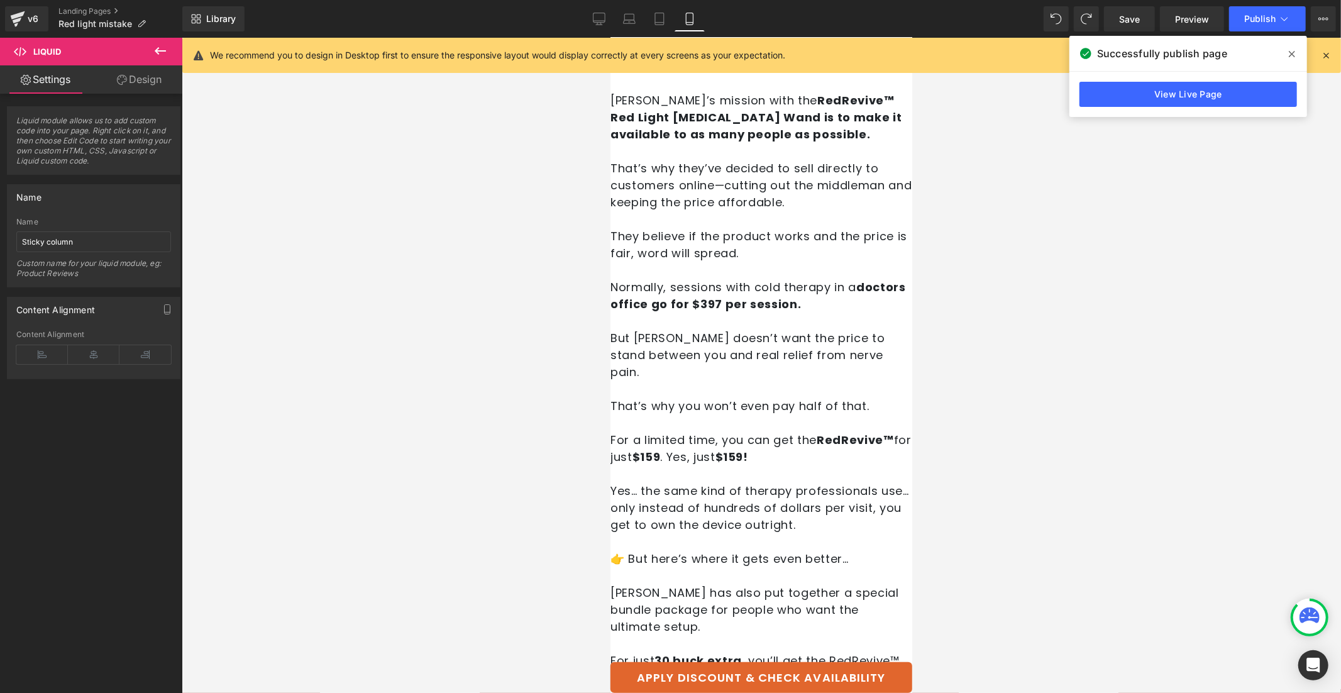
scroll to position [5152, 0]
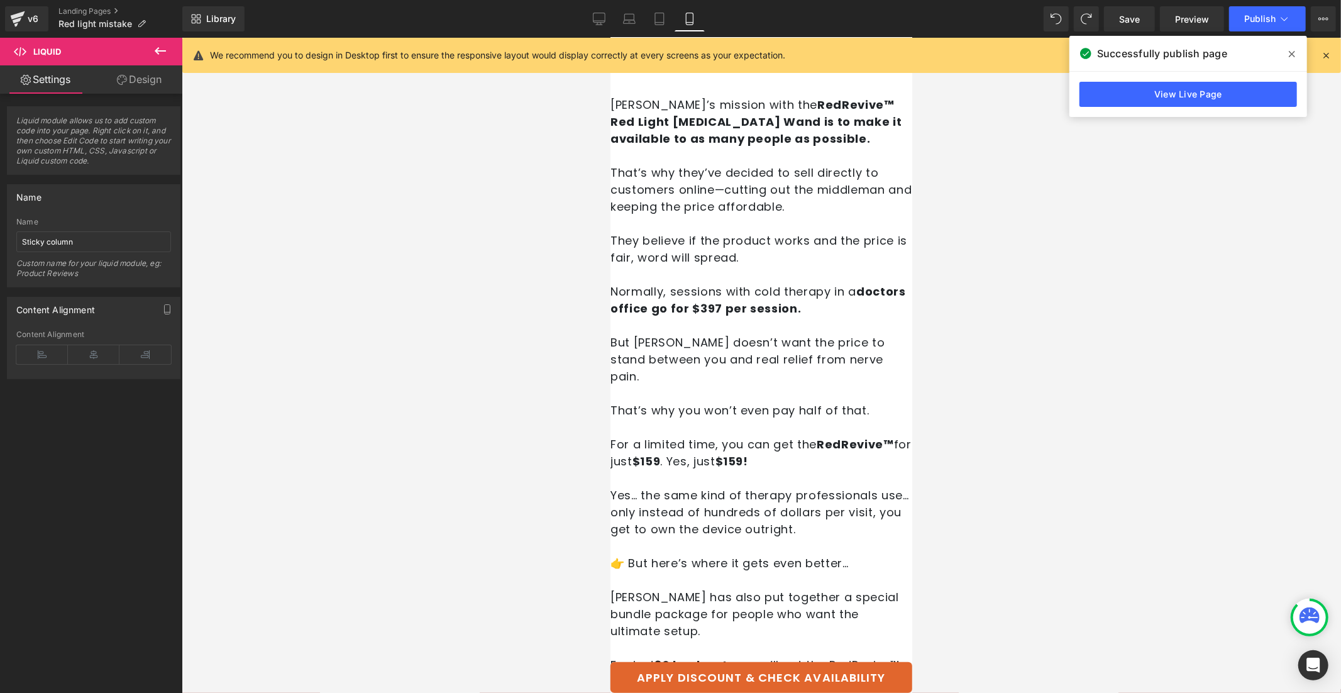
click at [610, 37] on icon at bounding box center [610, 37] width 0 height 0
click at [684, 58] on h2 "So What Does It Cost?" at bounding box center [761, 47] width 302 height 19
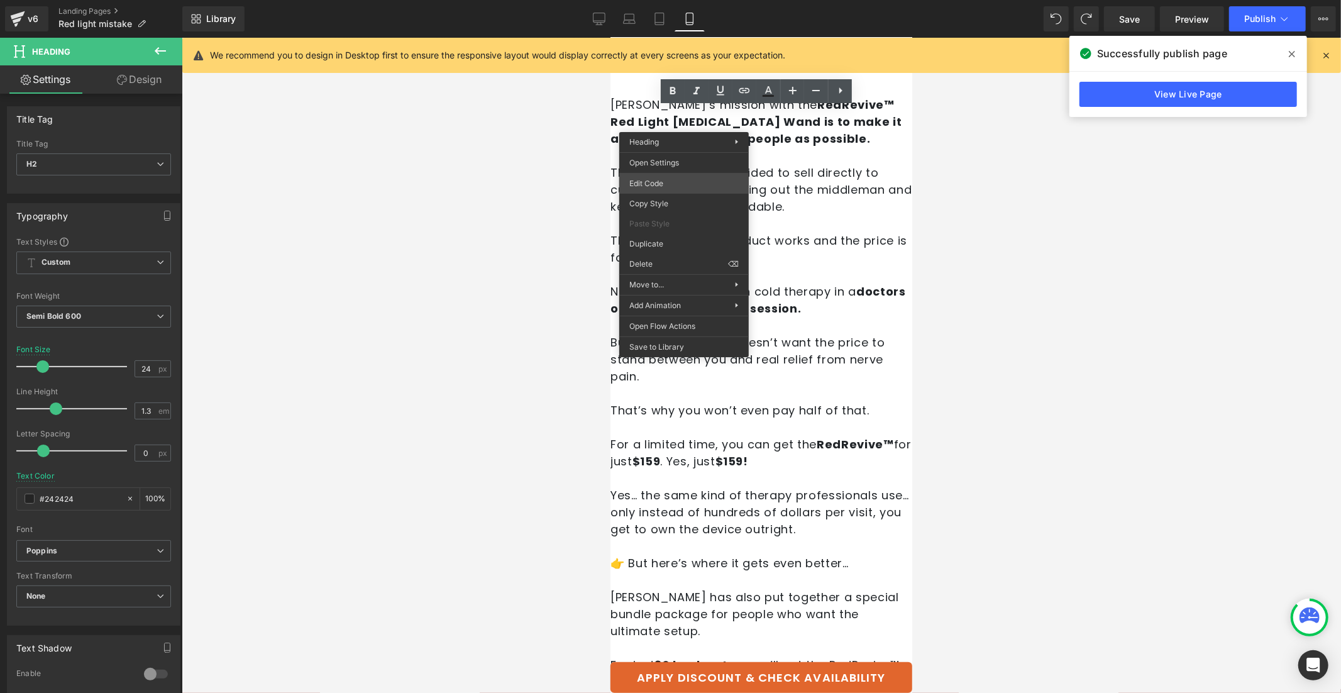
click at [685, 0] on div "Liquid You are previewing how the will restyle your page. You can not edit Elem…" at bounding box center [670, 0] width 1341 height 0
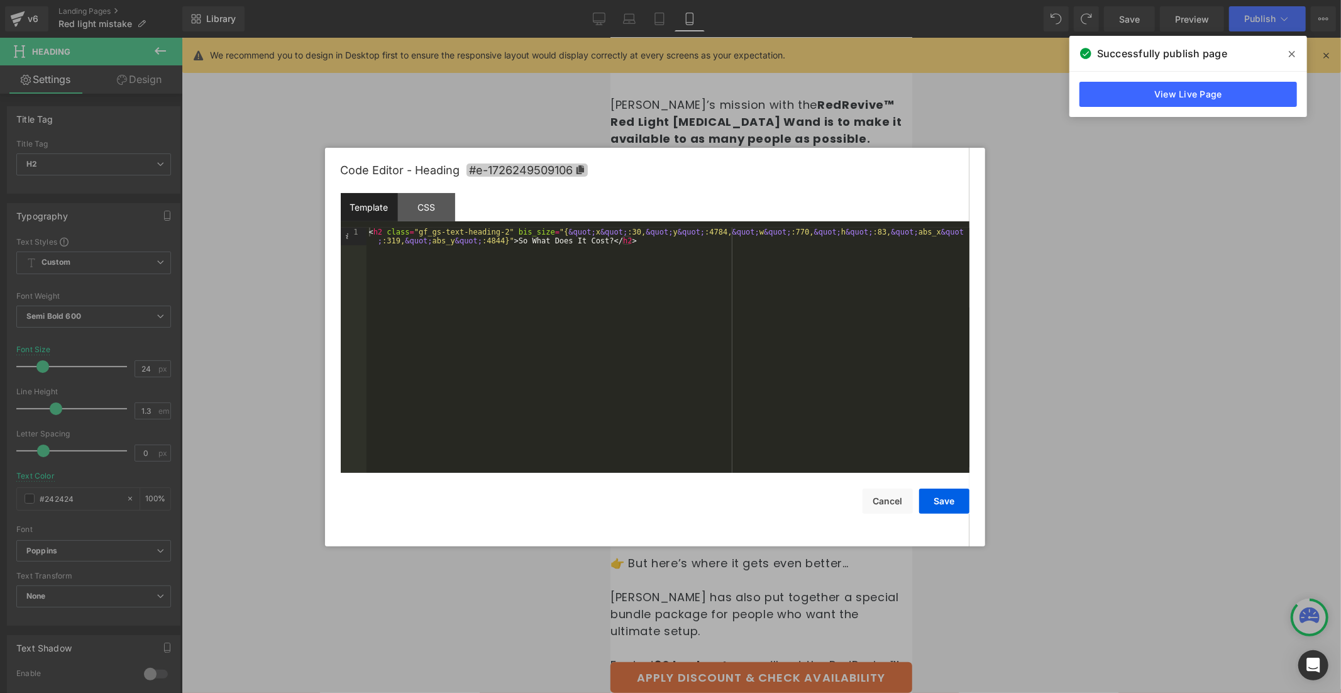
click at [580, 172] on icon at bounding box center [580, 169] width 8 height 9
click at [887, 506] on button "Cancel" at bounding box center [888, 501] width 50 height 25
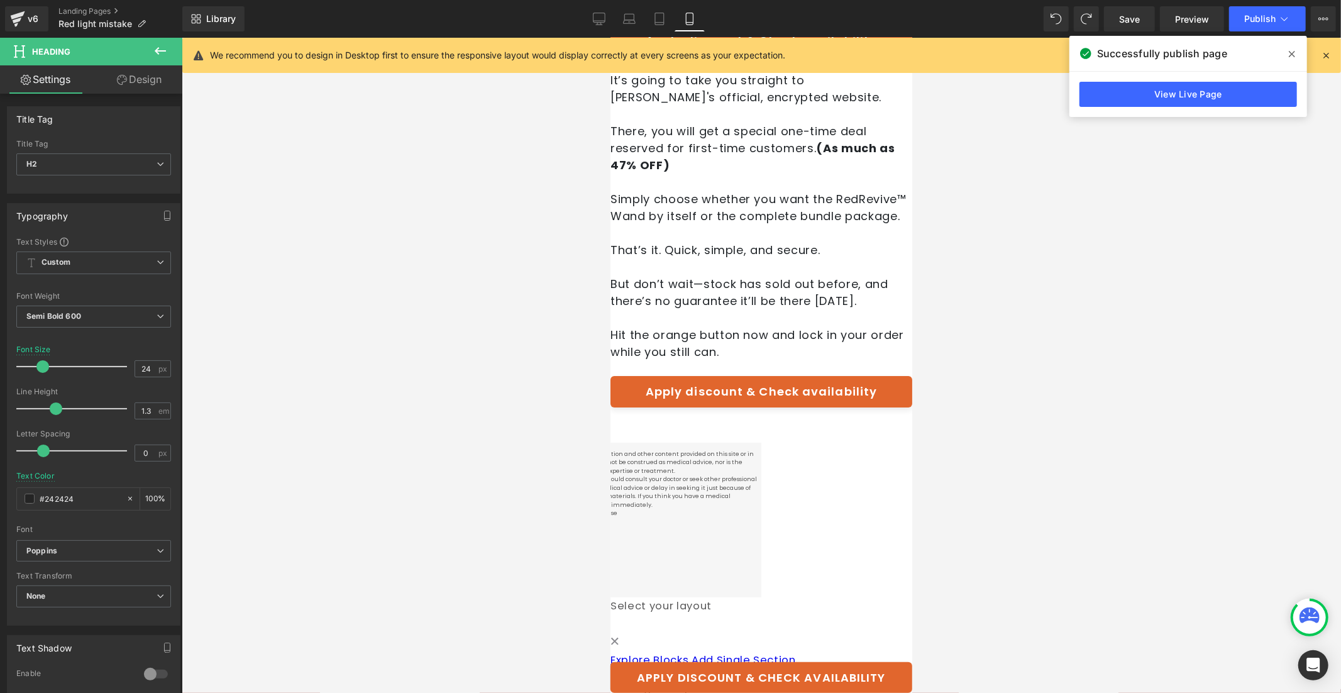
scroll to position [8152, 0]
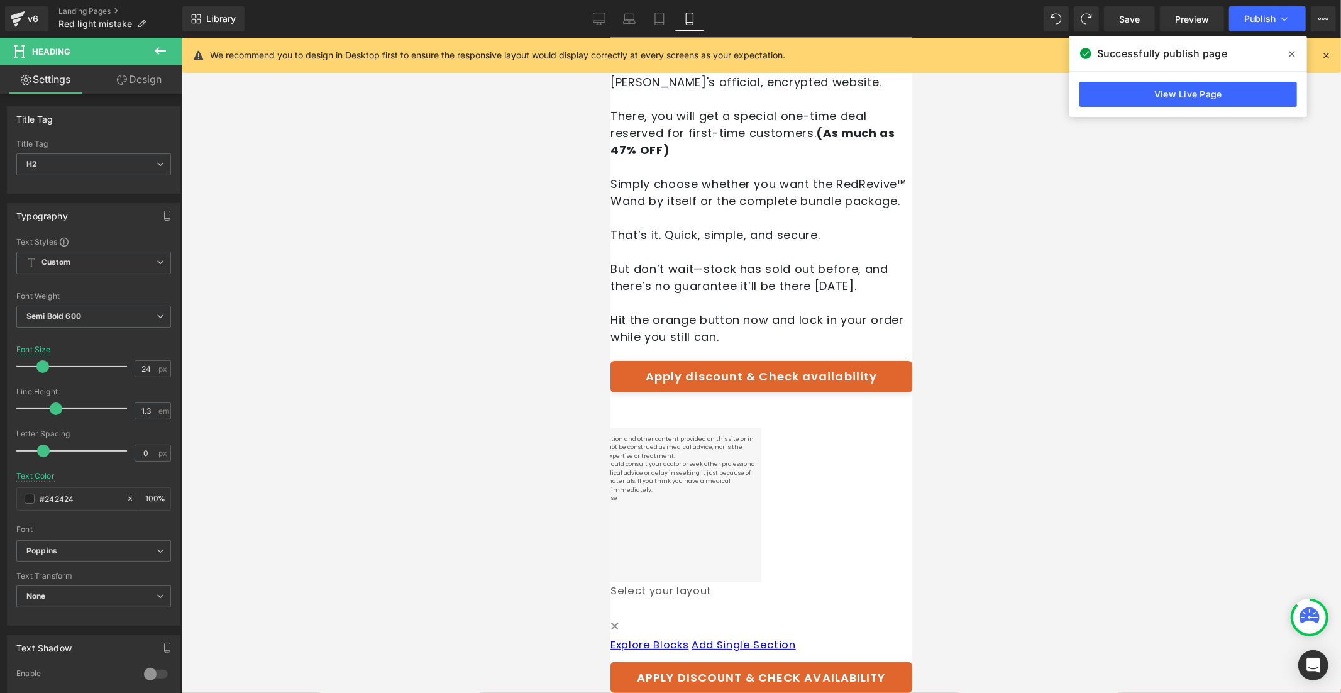
click at [610, 37] on icon at bounding box center [610, 37] width 0 height 0
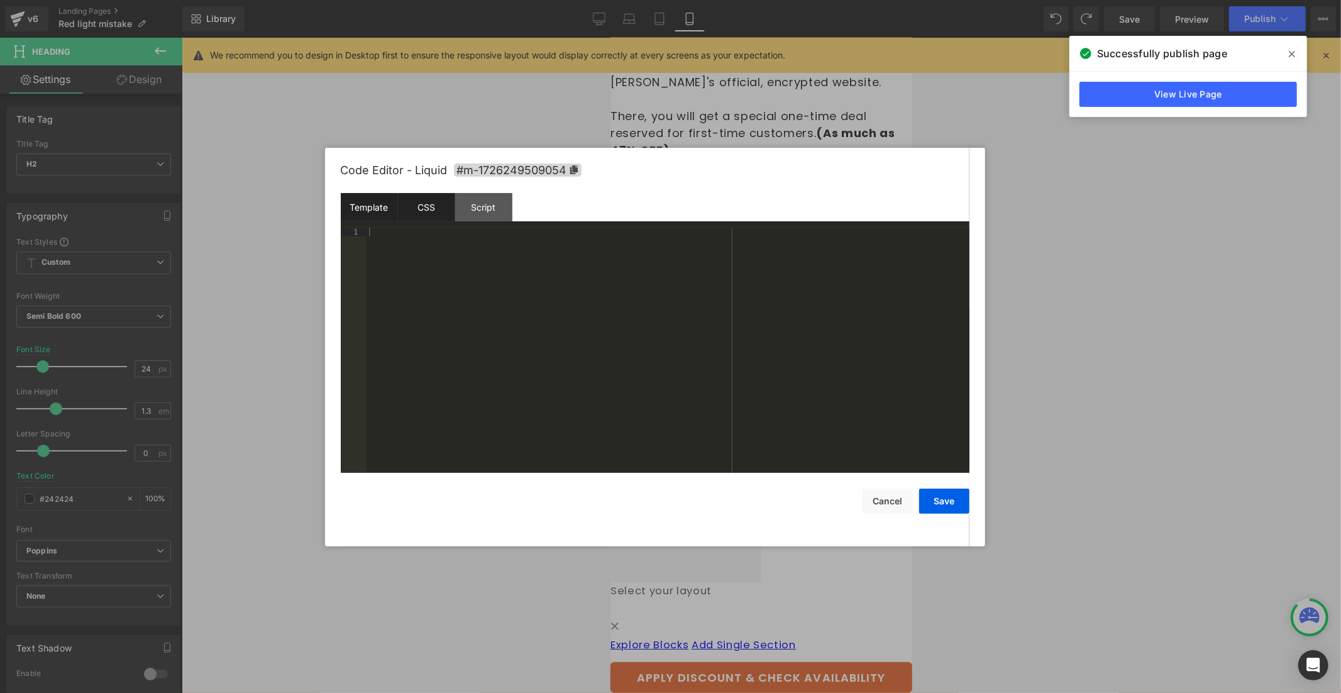
click at [410, 208] on div "CSS" at bounding box center [426, 207] width 57 height 28
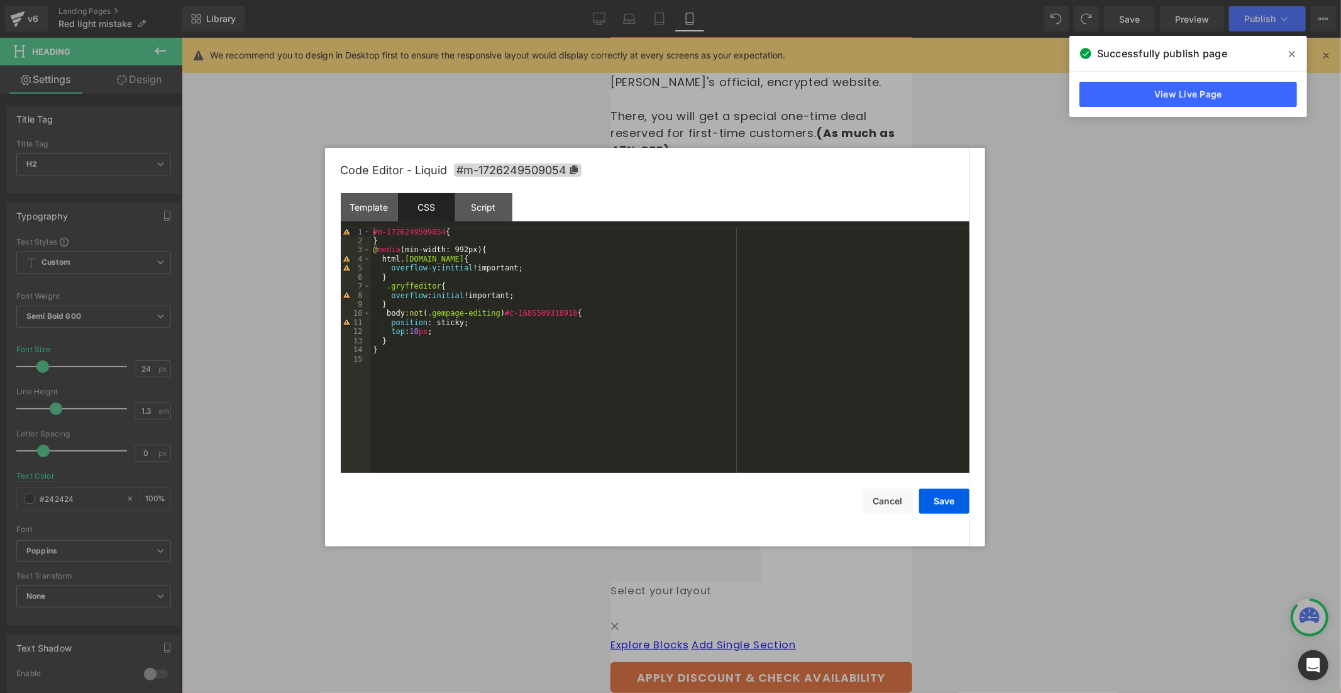
click at [565, 284] on div "#m-1726249509054 { } @ media (min-width: 992px) { html .gemapp.video { overflow…" at bounding box center [670, 360] width 599 height 264
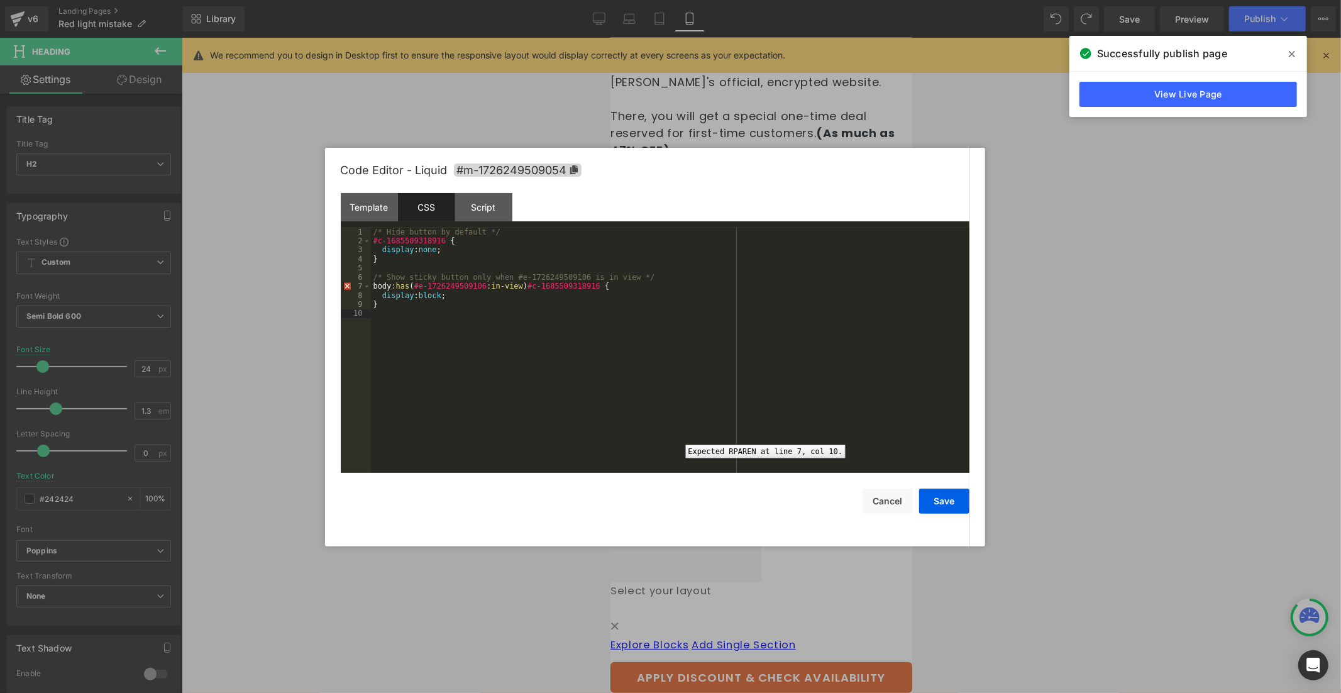
click at [350, 287] on div "7" at bounding box center [356, 286] width 30 height 9
click at [345, 287] on div "7" at bounding box center [356, 286] width 30 height 9
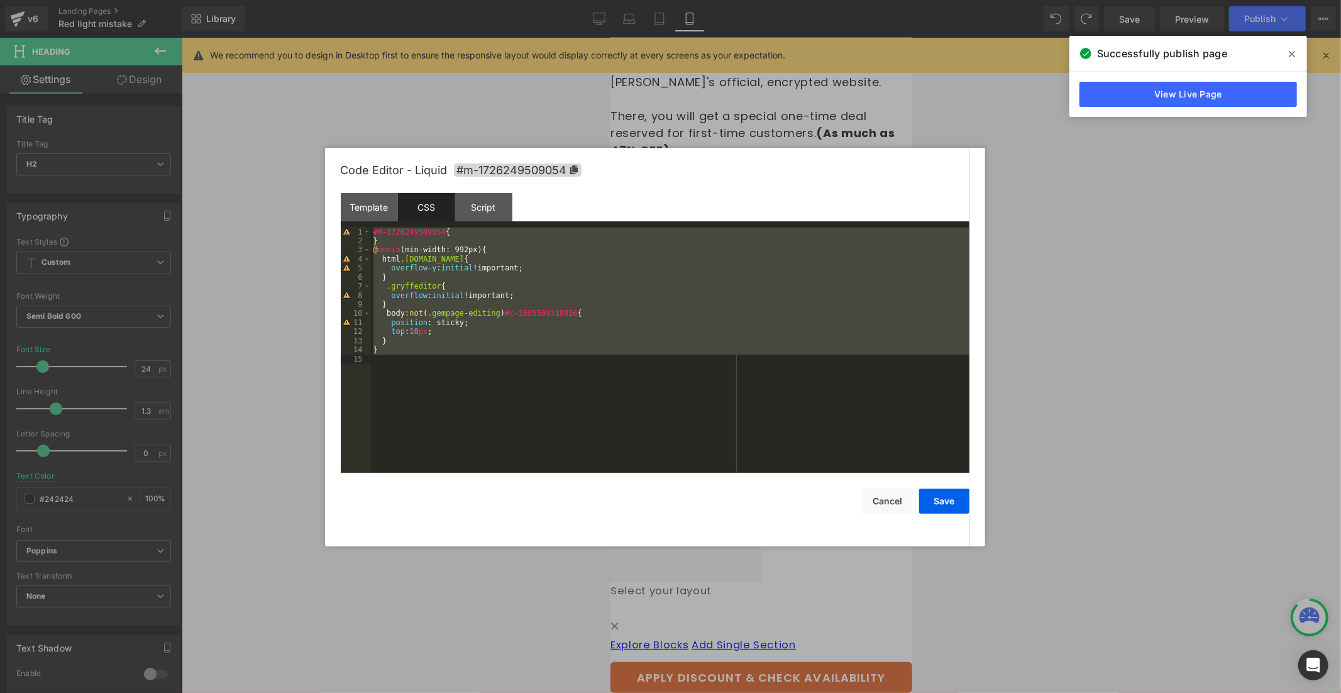
click at [418, 331] on div "#m-1726249509054 { } @ media (min-width: 992px) { html .gemapp.video { overflow…" at bounding box center [670, 360] width 599 height 264
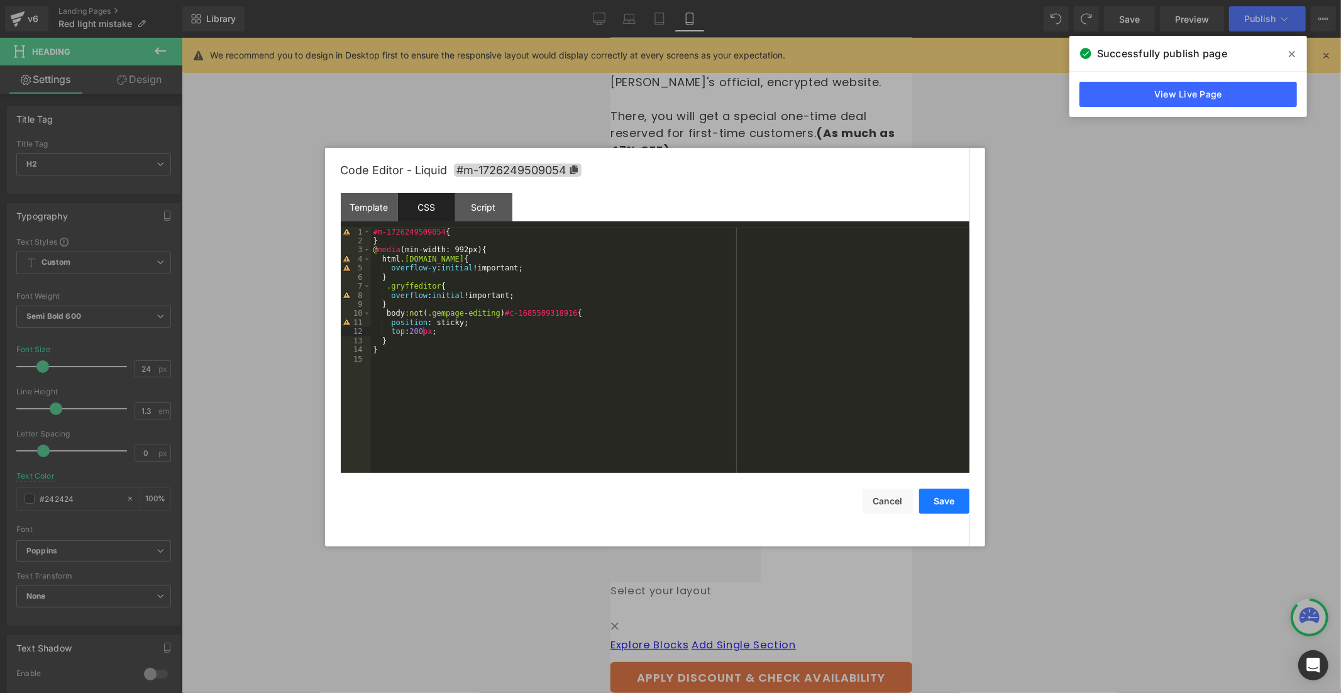
click at [950, 498] on button "Save" at bounding box center [944, 501] width 50 height 25
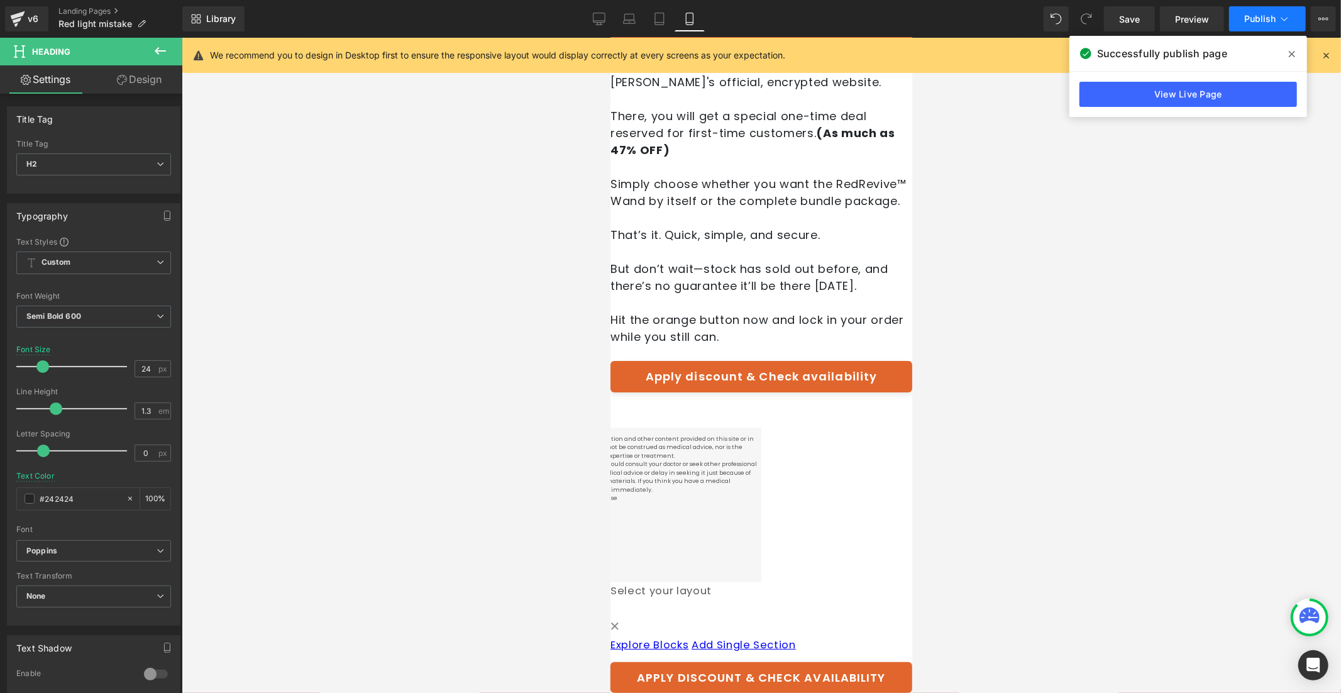
click at [1246, 28] on button "Publish" at bounding box center [1267, 18] width 77 height 25
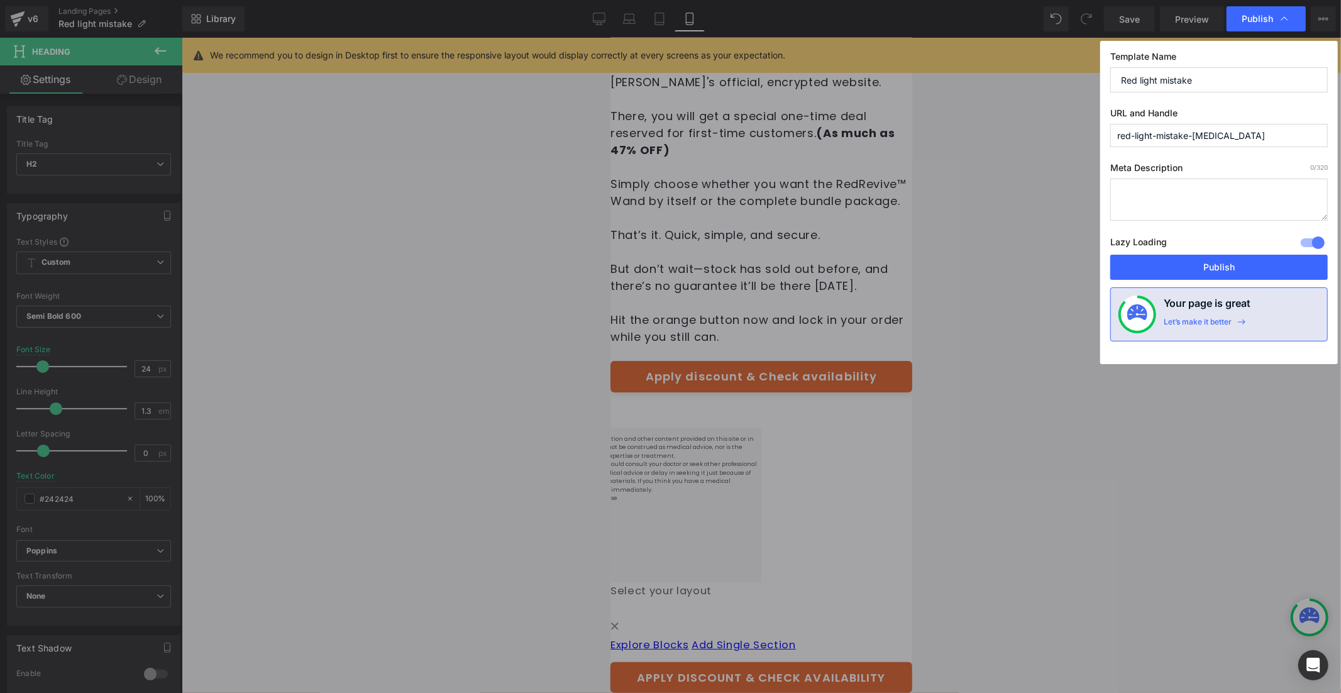
click at [1252, 270] on button "Publish" at bounding box center [1220, 267] width 218 height 25
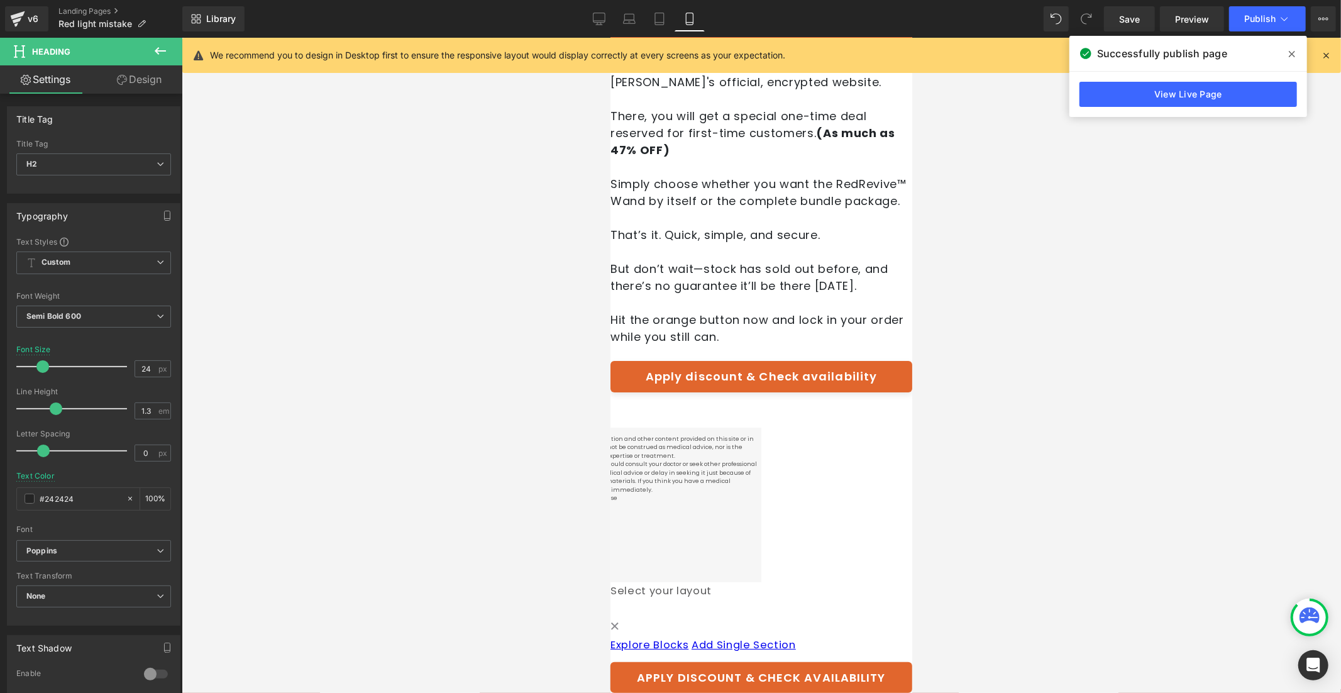
click at [777, 408] on div "Liquid" at bounding box center [761, 408] width 302 height 0
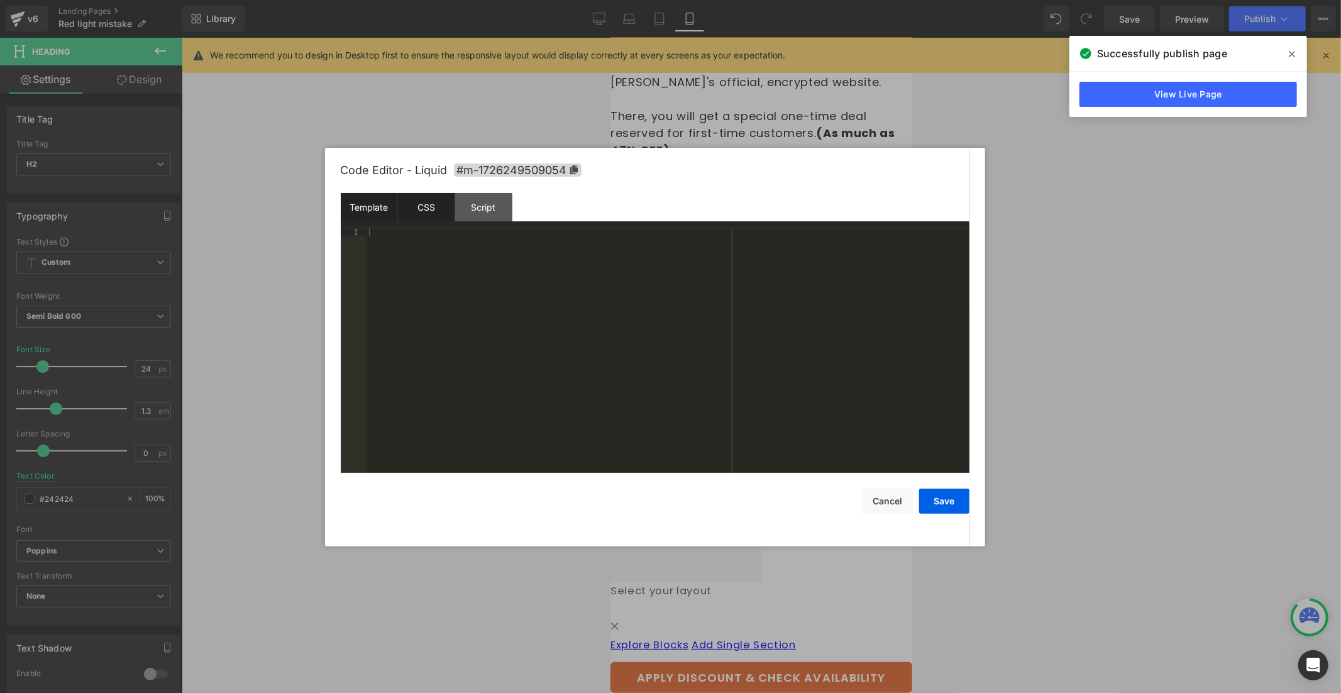
click at [433, 198] on div "CSS" at bounding box center [426, 207] width 57 height 28
